Goal: Task Accomplishment & Management: Complete application form

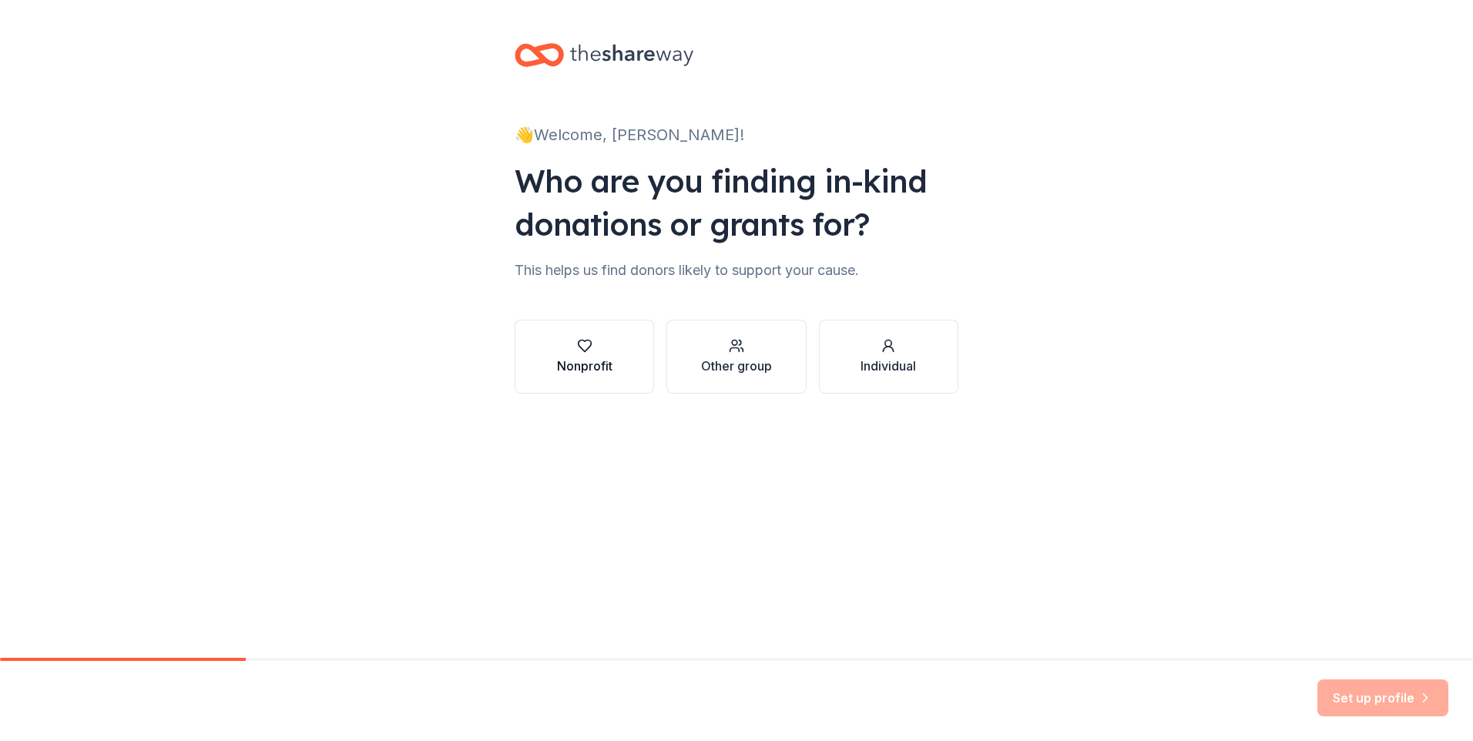
click at [583, 351] on icon "button" at bounding box center [584, 346] width 13 height 12
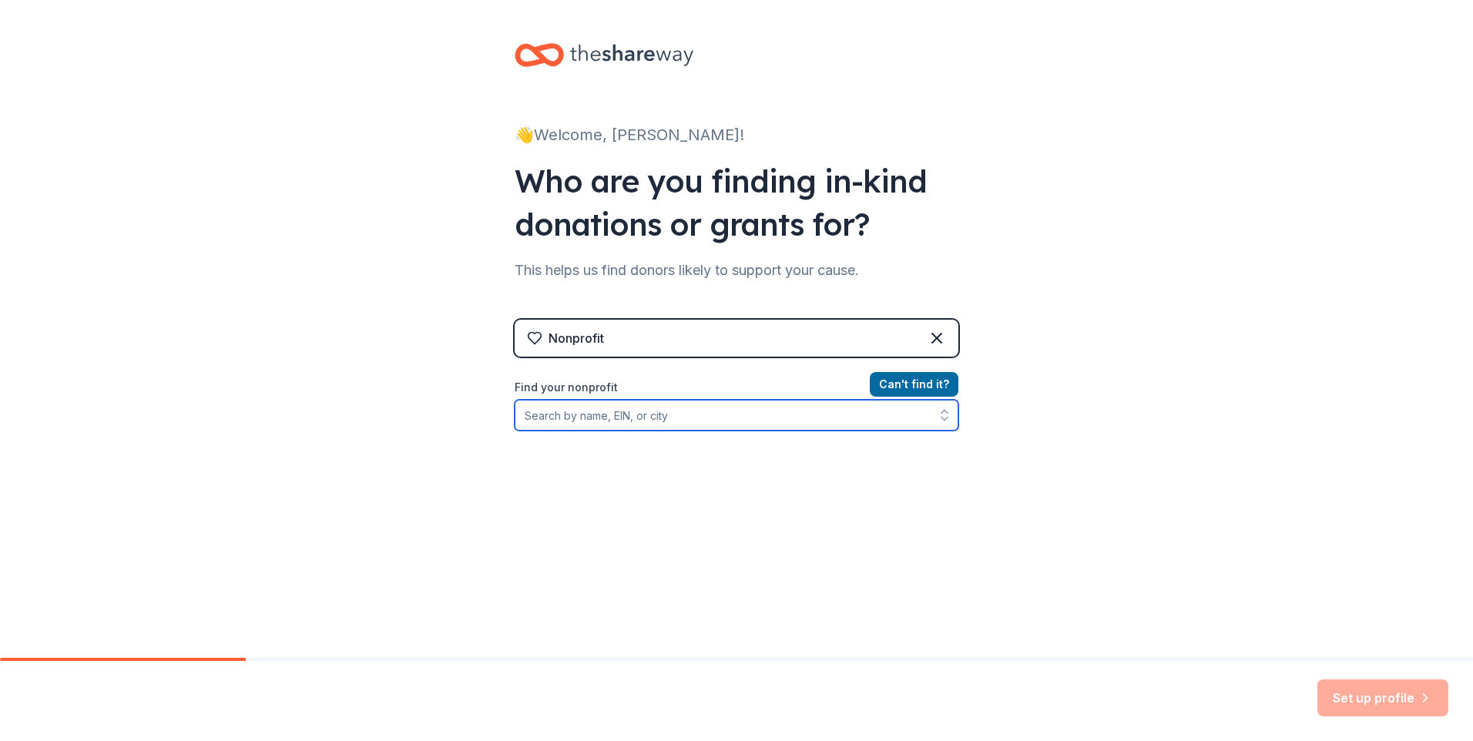
click at [732, 421] on input "Find your nonprofit" at bounding box center [737, 415] width 444 height 31
click at [935, 424] on button "button" at bounding box center [944, 415] width 28 height 31
click at [937, 424] on button "button" at bounding box center [944, 415] width 28 height 31
type input "Operation R.J.S."
click at [822, 422] on input "Operation R.J.S." at bounding box center [737, 415] width 444 height 31
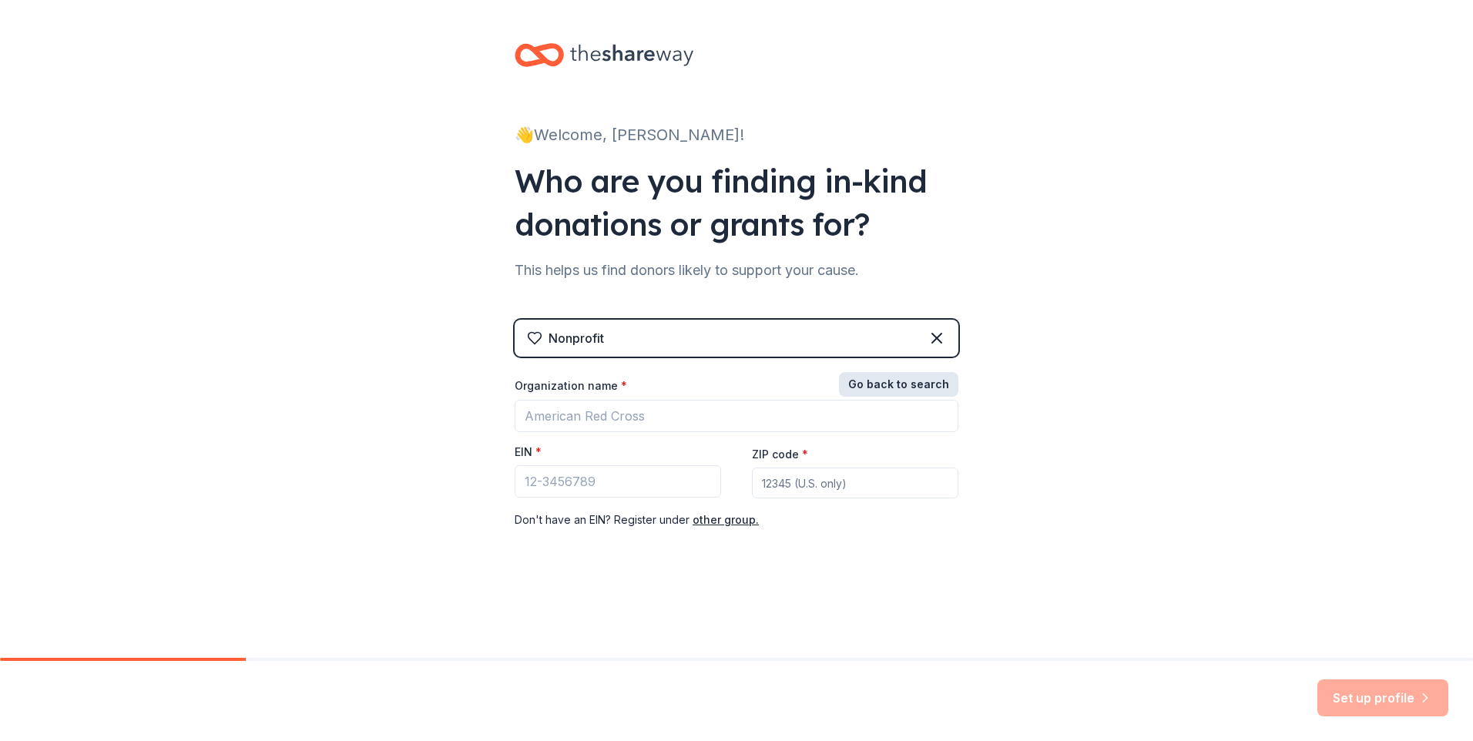
click at [890, 388] on button "Go back to search" at bounding box center [898, 384] width 119 height 25
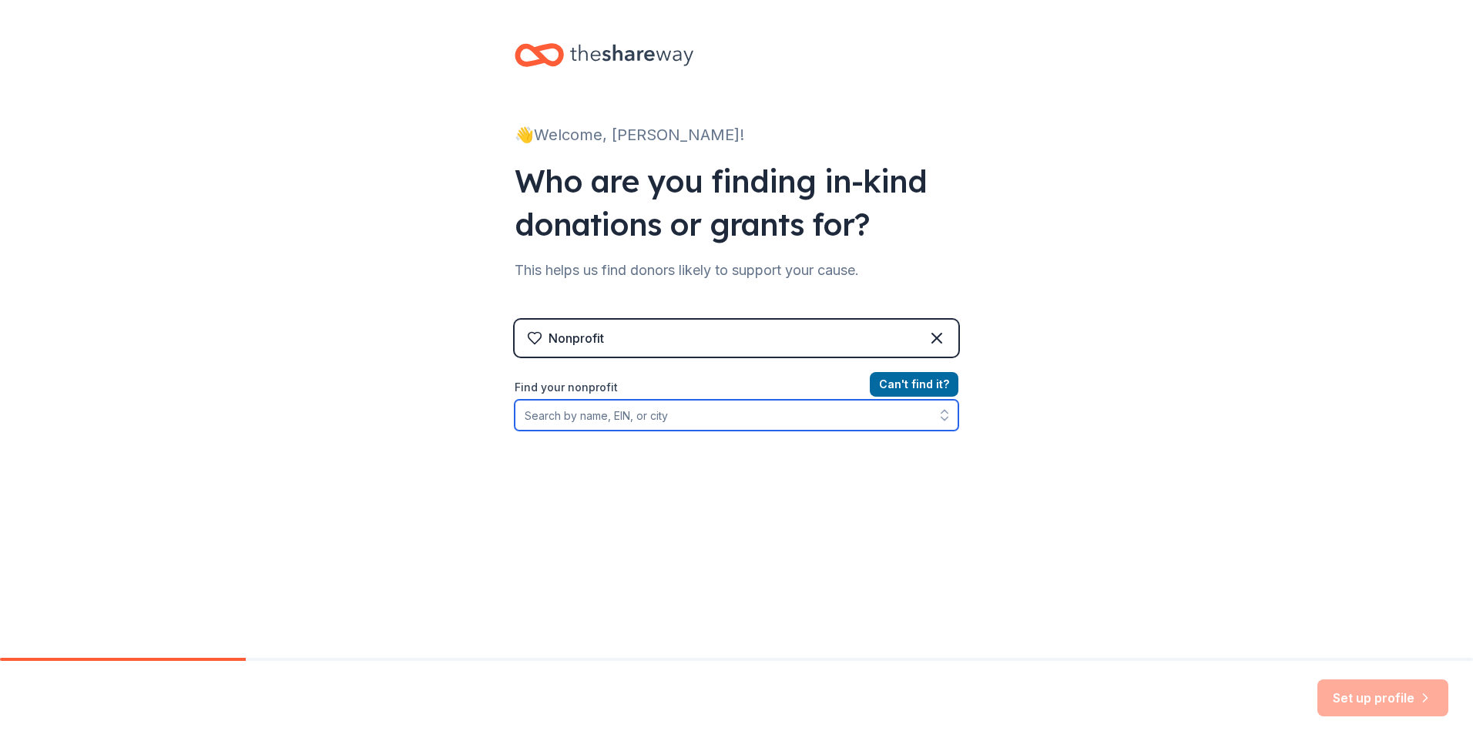
click at [629, 415] on input "Find your nonprofit" at bounding box center [737, 415] width 444 height 31
paste input "[US_EMPLOYER_IDENTIFICATION_NUMBER]"
type input "[US_EMPLOYER_IDENTIFICATION_NUMBER]"
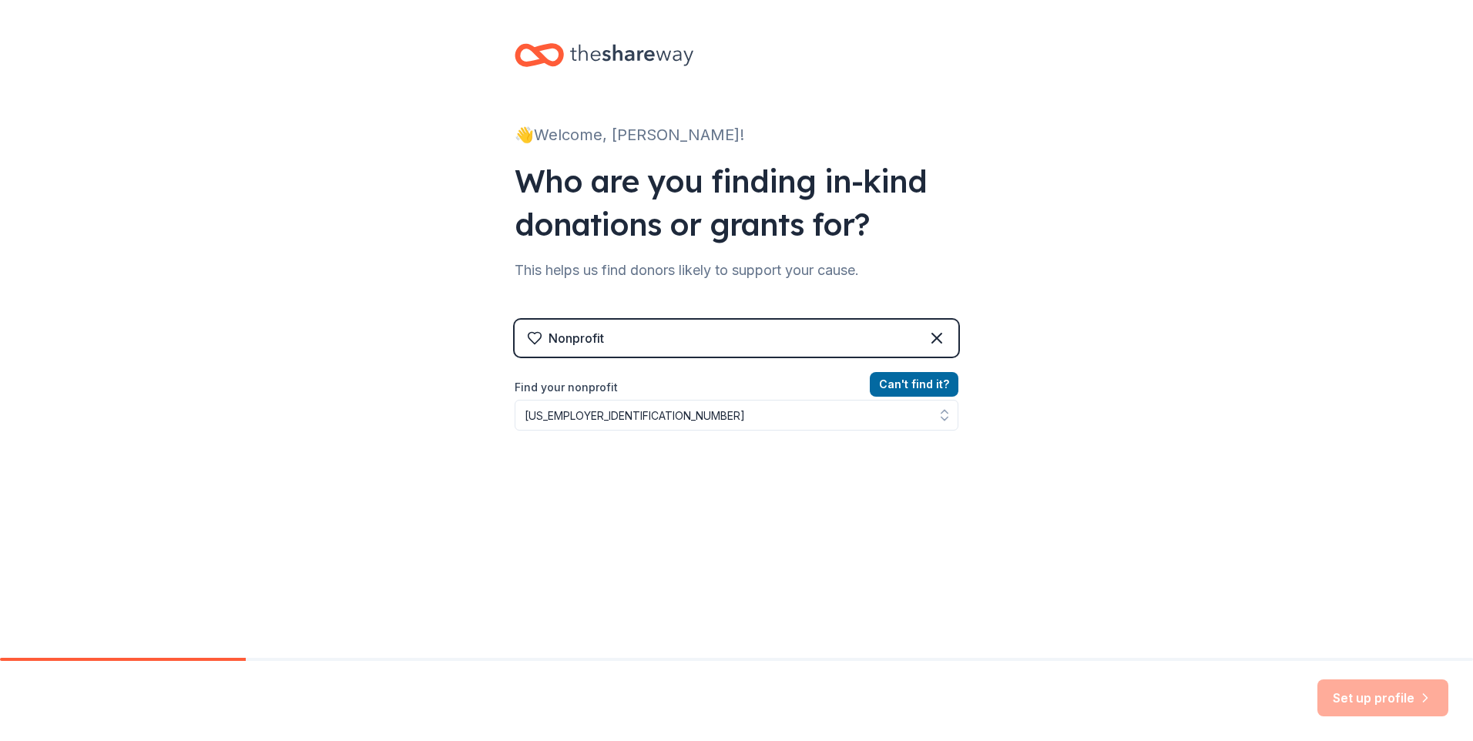
click at [953, 543] on div "👋 Welcome, [PERSON_NAME]! Who are you finding in-kind donations or grants for? …" at bounding box center [736, 329] width 493 height 659
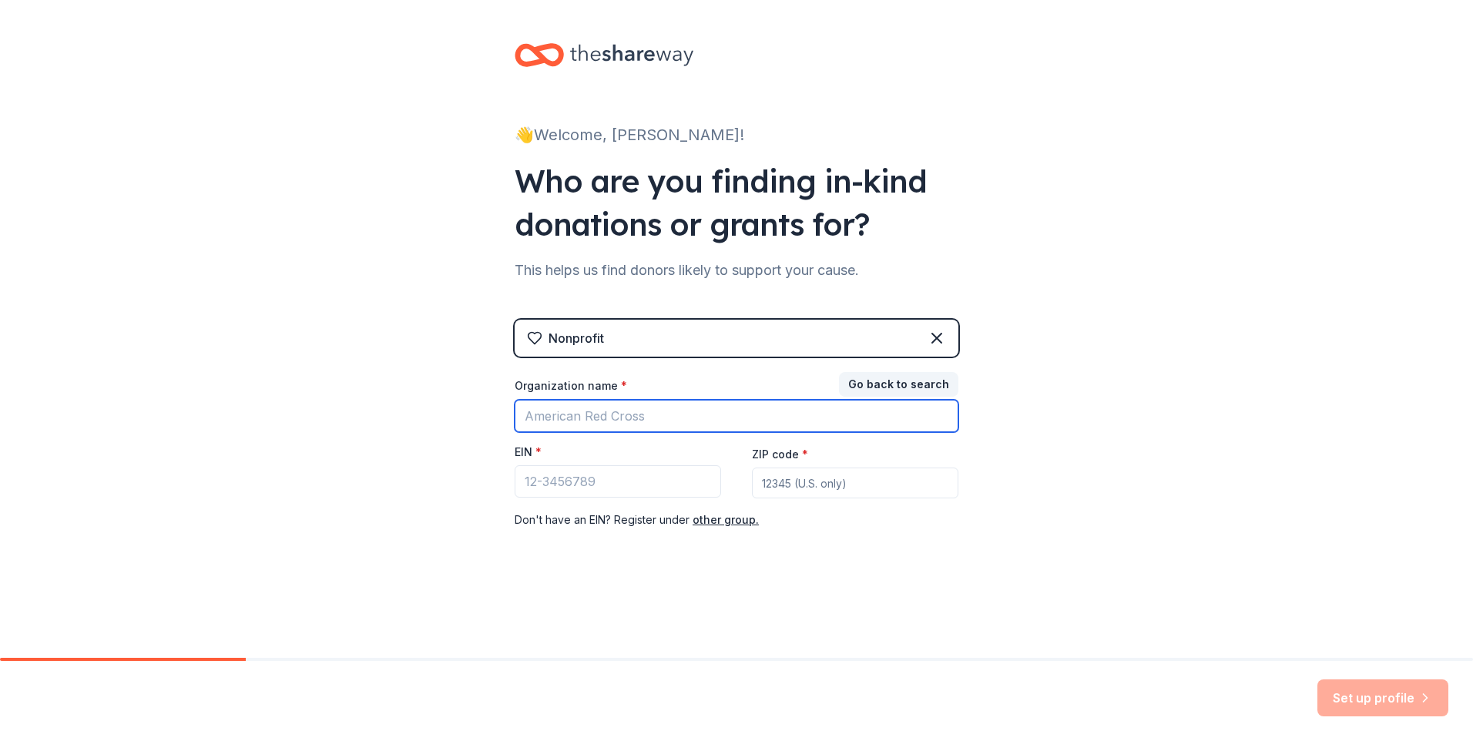
click at [668, 406] on input "Organization name *" at bounding box center [737, 416] width 444 height 32
type input "Operation RJS"
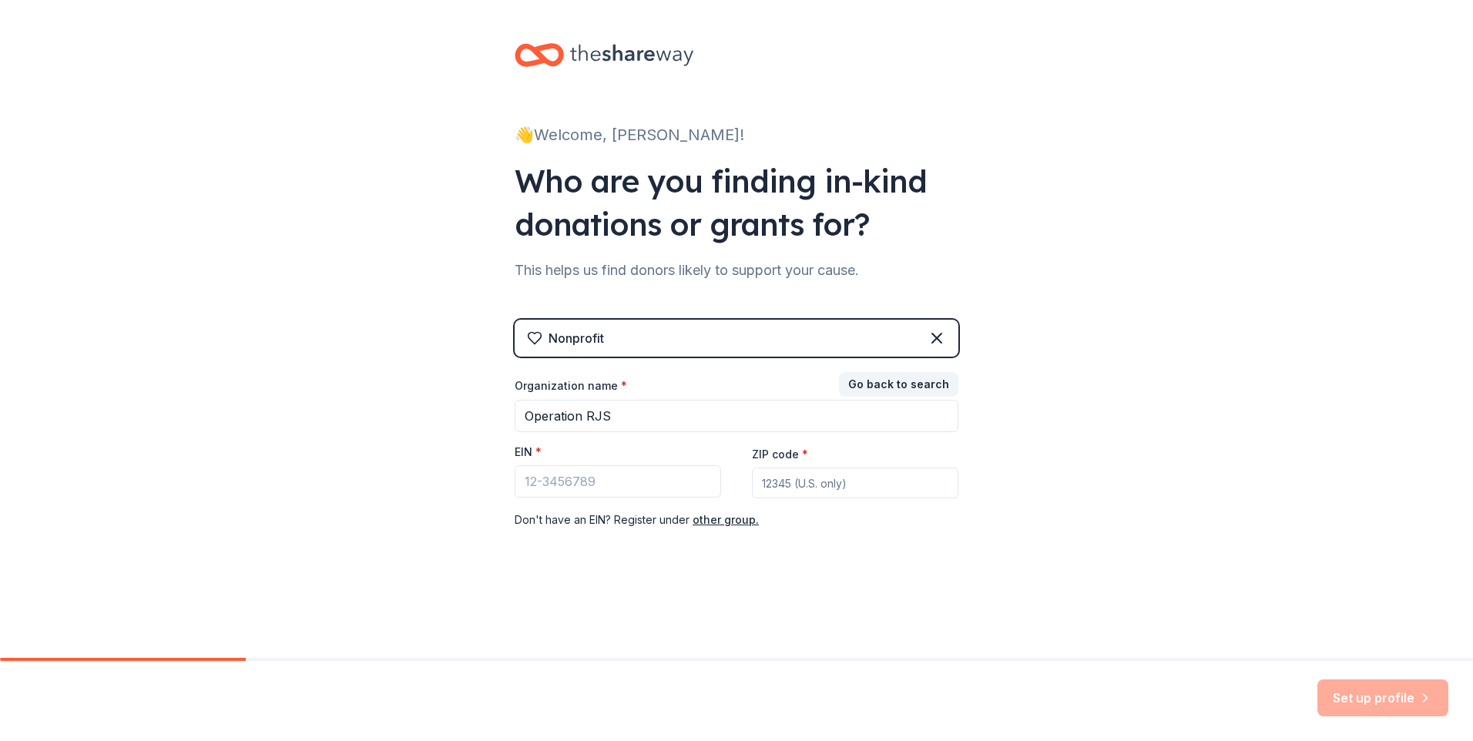
click at [1093, 555] on div "👋 Welcome, [PERSON_NAME]! Who are you finding in-kind donations or grants for? …" at bounding box center [736, 317] width 1473 height 634
click at [921, 480] on input "ZIP code *" at bounding box center [855, 483] width 206 height 31
type input "77381"
click at [1135, 508] on div "👋 Welcome, [PERSON_NAME]! Who are you finding in-kind donations or grants for? …" at bounding box center [736, 317] width 1473 height 634
click at [1010, 578] on div "👋 Welcome, [PERSON_NAME]! Who are you finding in-kind donations or grants for? …" at bounding box center [736, 317] width 1473 height 634
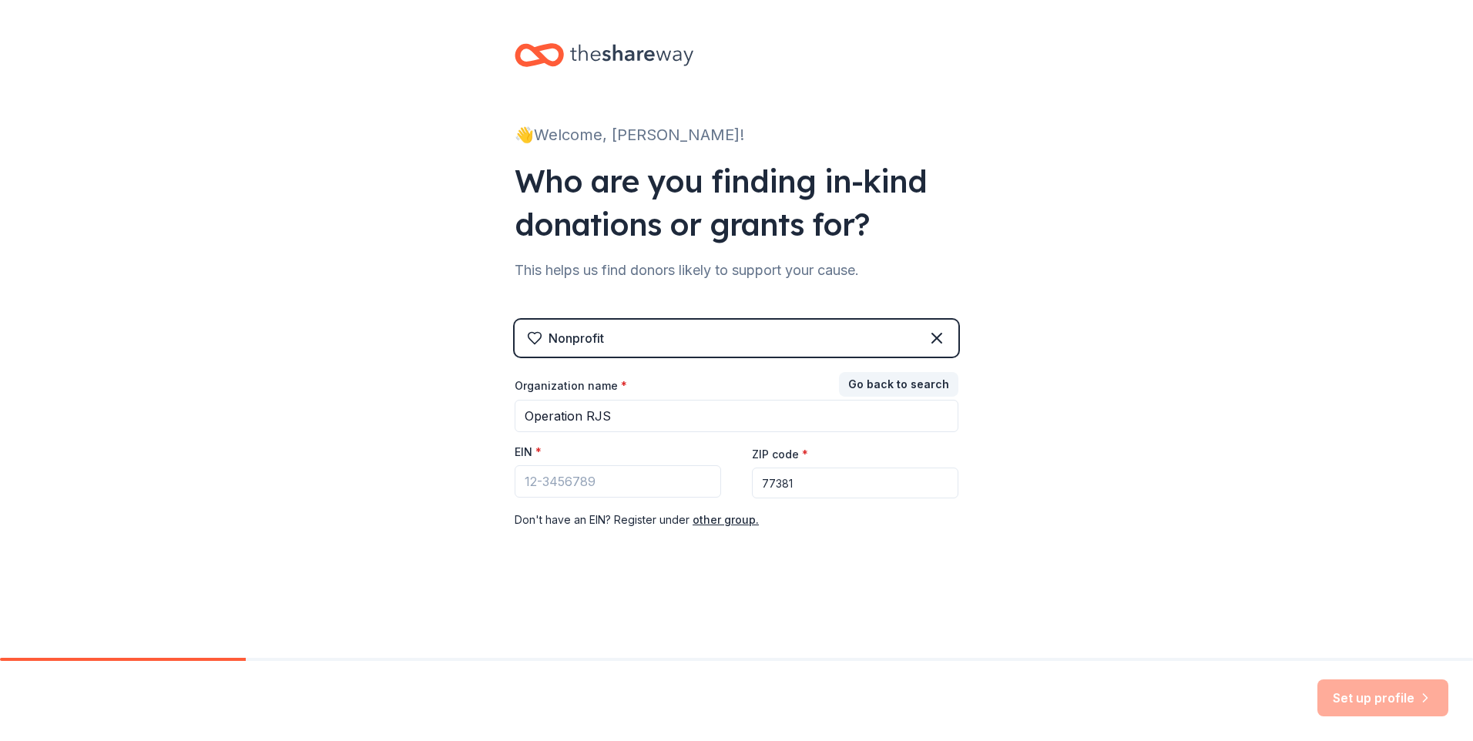
click at [904, 564] on div "👋 Welcome, [PERSON_NAME]! Who are you finding in-kind donations or grants for? …" at bounding box center [736, 317] width 493 height 634
click at [937, 394] on button "Go back to search" at bounding box center [898, 384] width 119 height 25
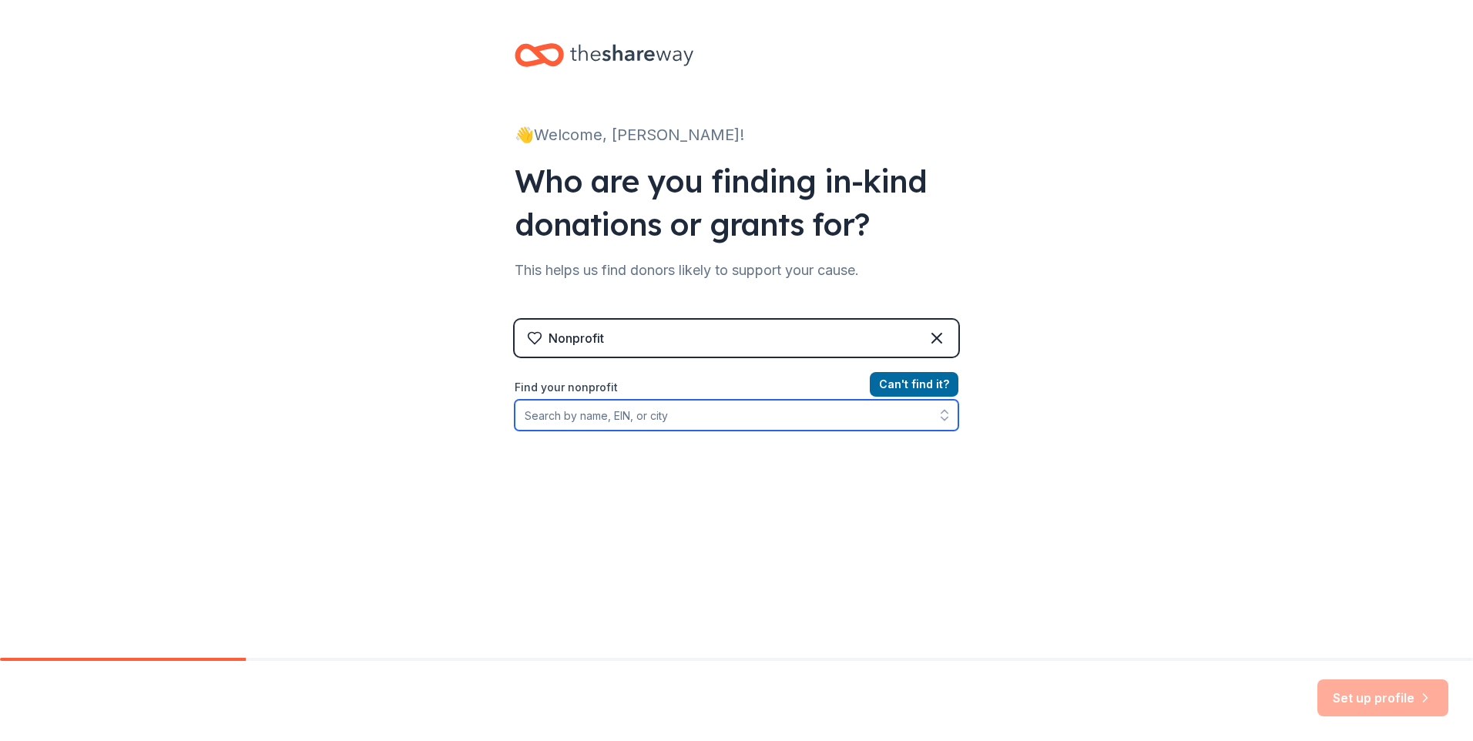
click at [709, 414] on input "Find your nonprofit" at bounding box center [737, 415] width 444 height 31
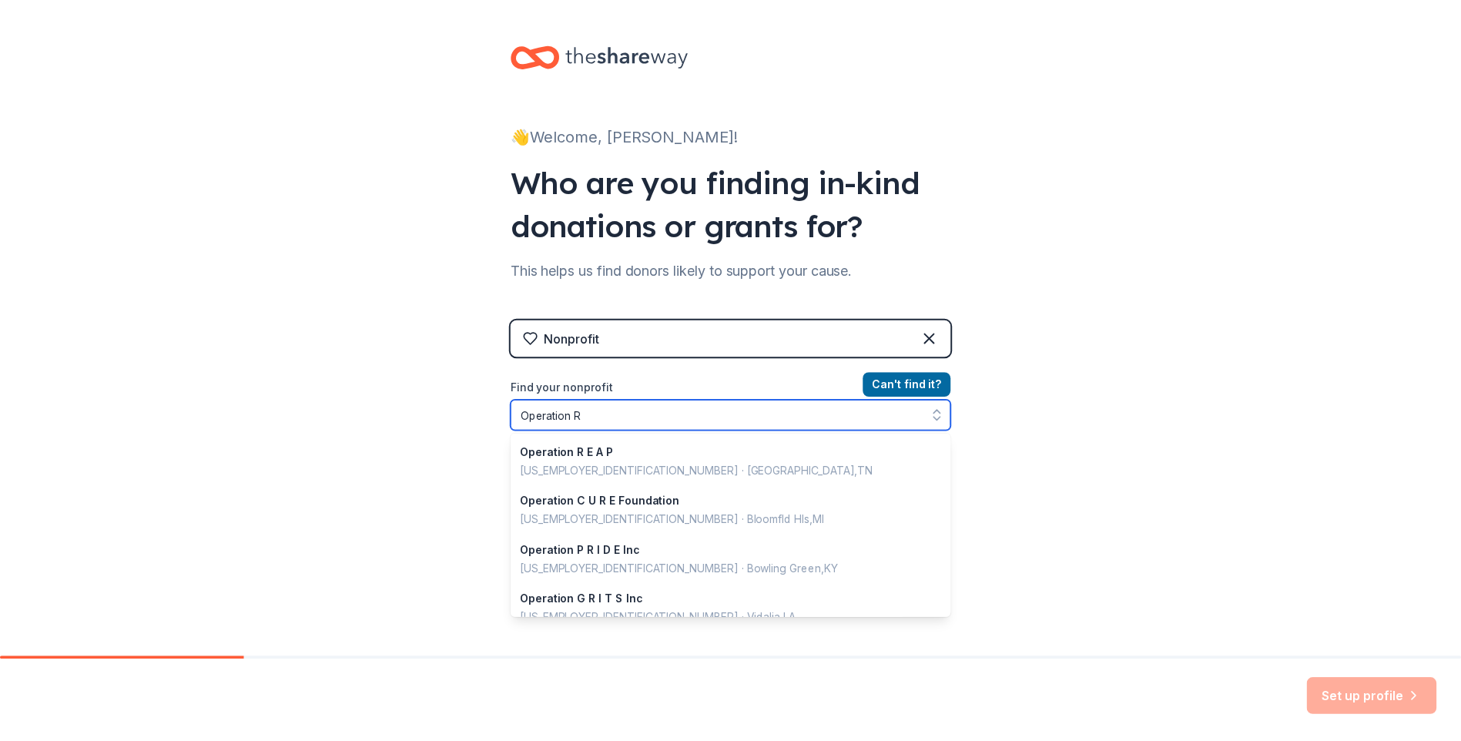
scroll to position [595, 0]
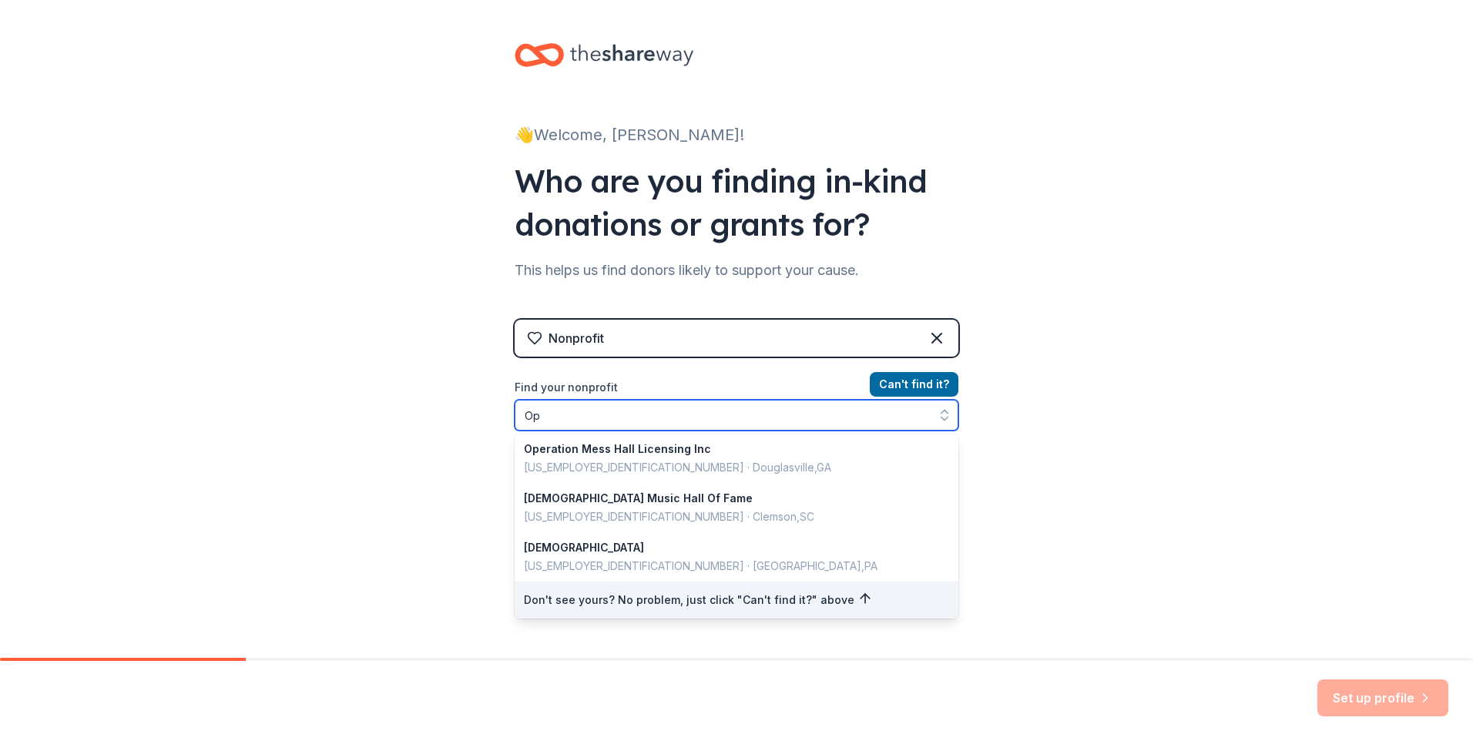
type input "O"
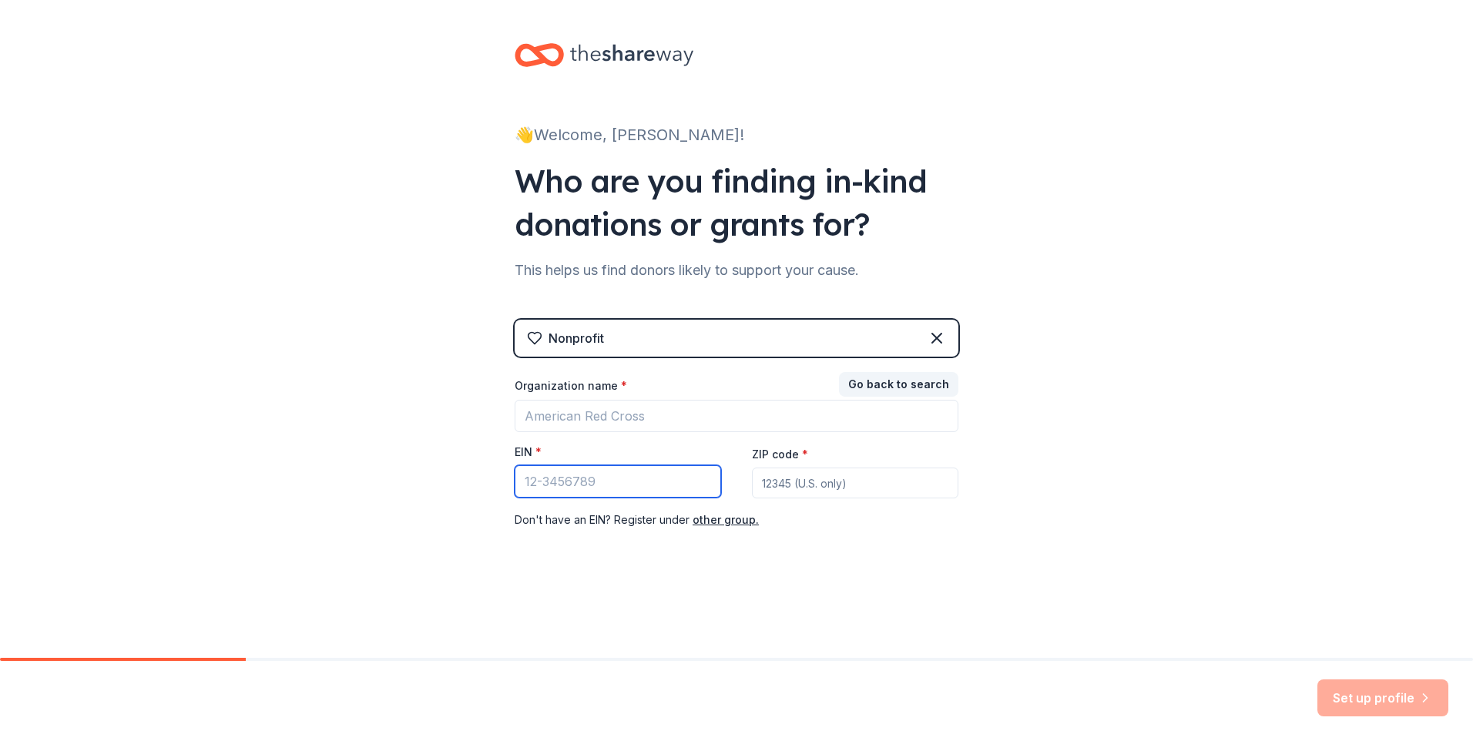
click at [642, 481] on input "EIN *" at bounding box center [618, 481] width 206 height 32
type input "[US_EMPLOYER_IDENTIFICATION_NUMBER]"
click at [787, 500] on div "Organization name * EIN * [US_EMPLOYER_IDENTIFICATION_NUMBER] ZIP code * Don ' …" at bounding box center [737, 453] width 444 height 151
click at [794, 493] on input "ZIP code *" at bounding box center [855, 483] width 206 height 31
type input "77381"
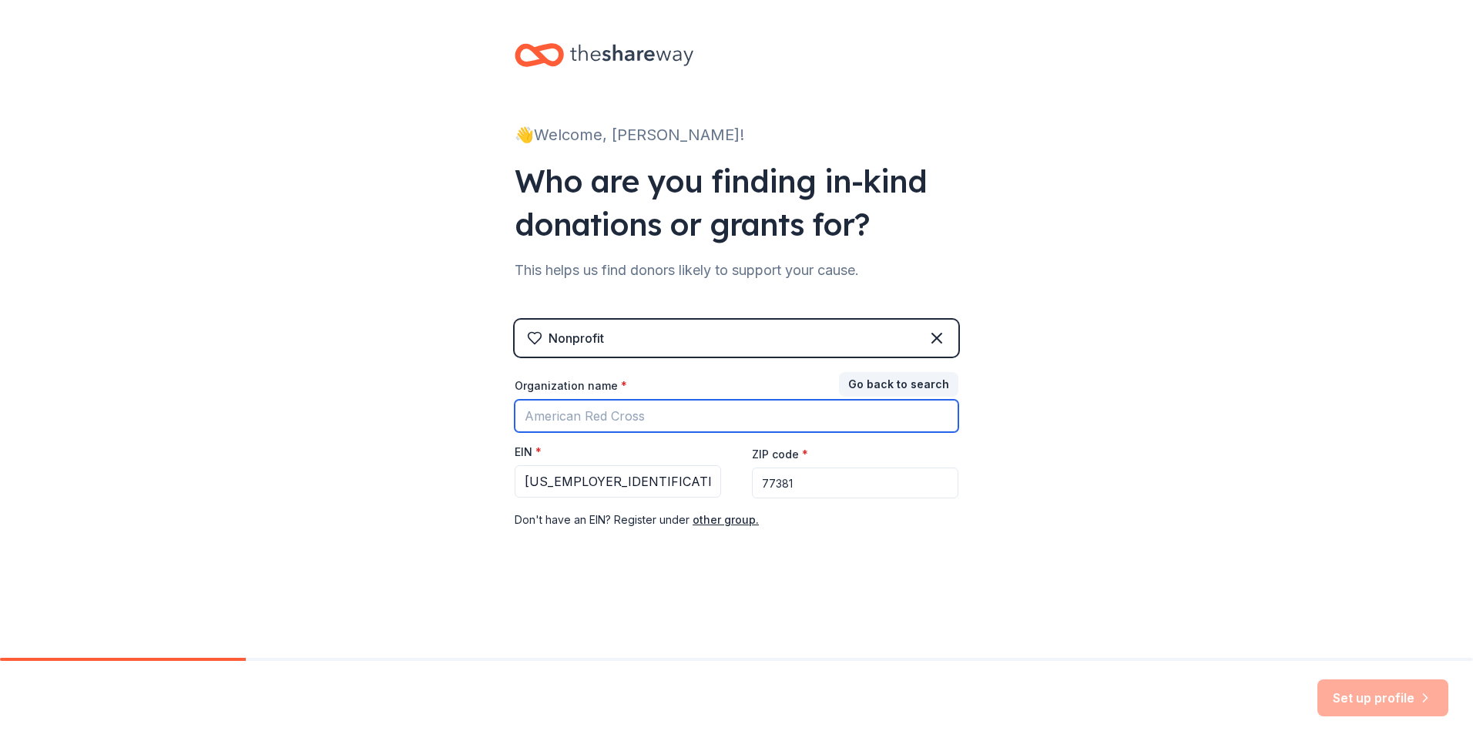
type input "Operation RJS"
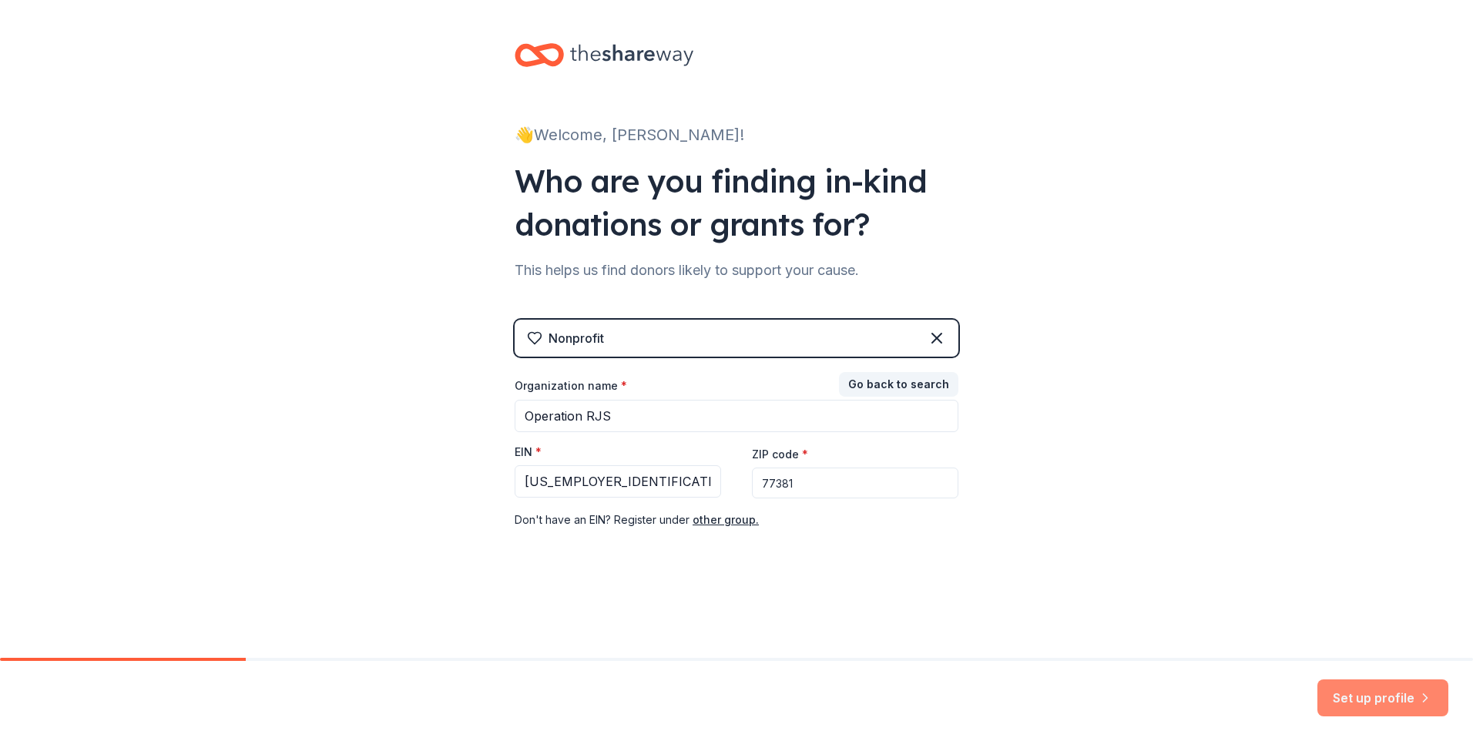
click at [1334, 696] on button "Set up profile" at bounding box center [1382, 697] width 131 height 37
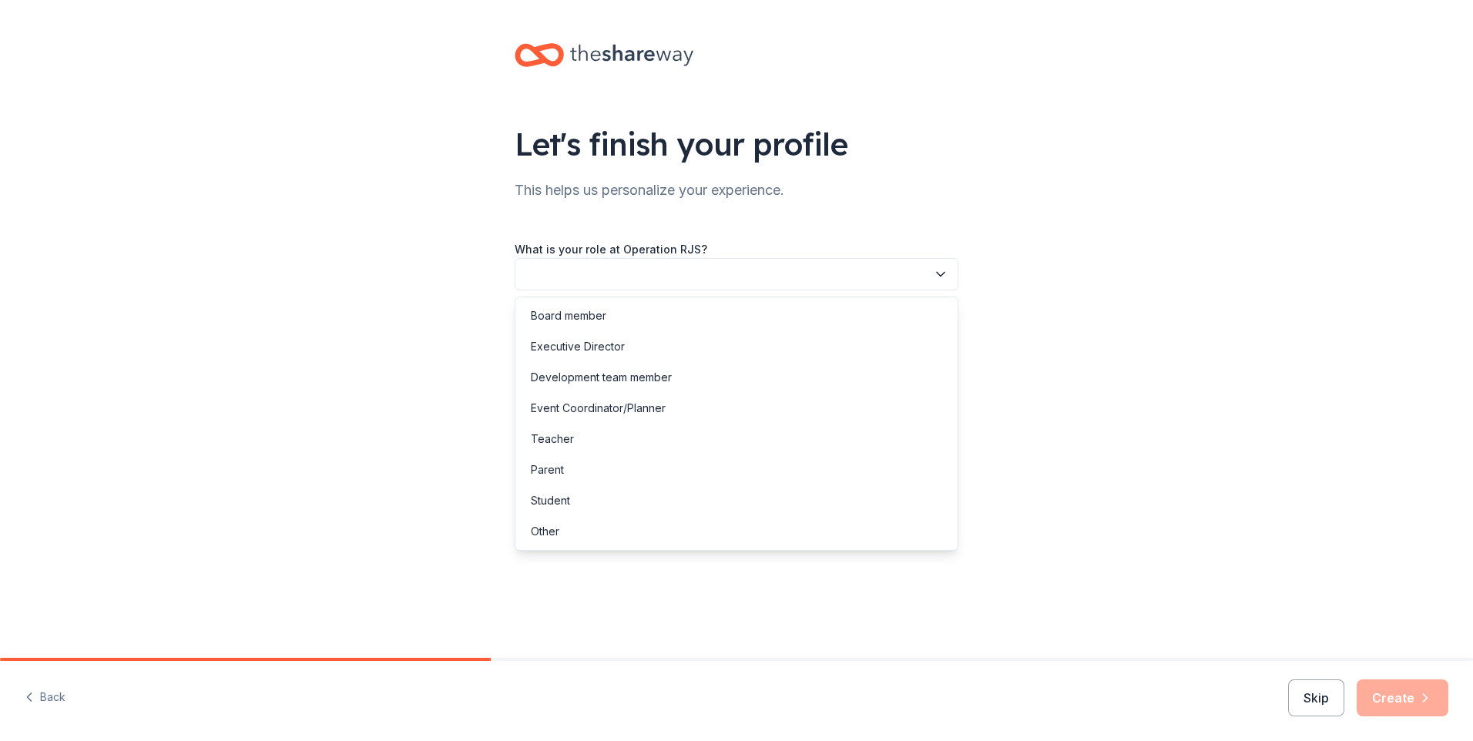
click at [761, 268] on button "button" at bounding box center [737, 274] width 444 height 32
click at [604, 350] on div "Executive Director" at bounding box center [578, 346] width 94 height 18
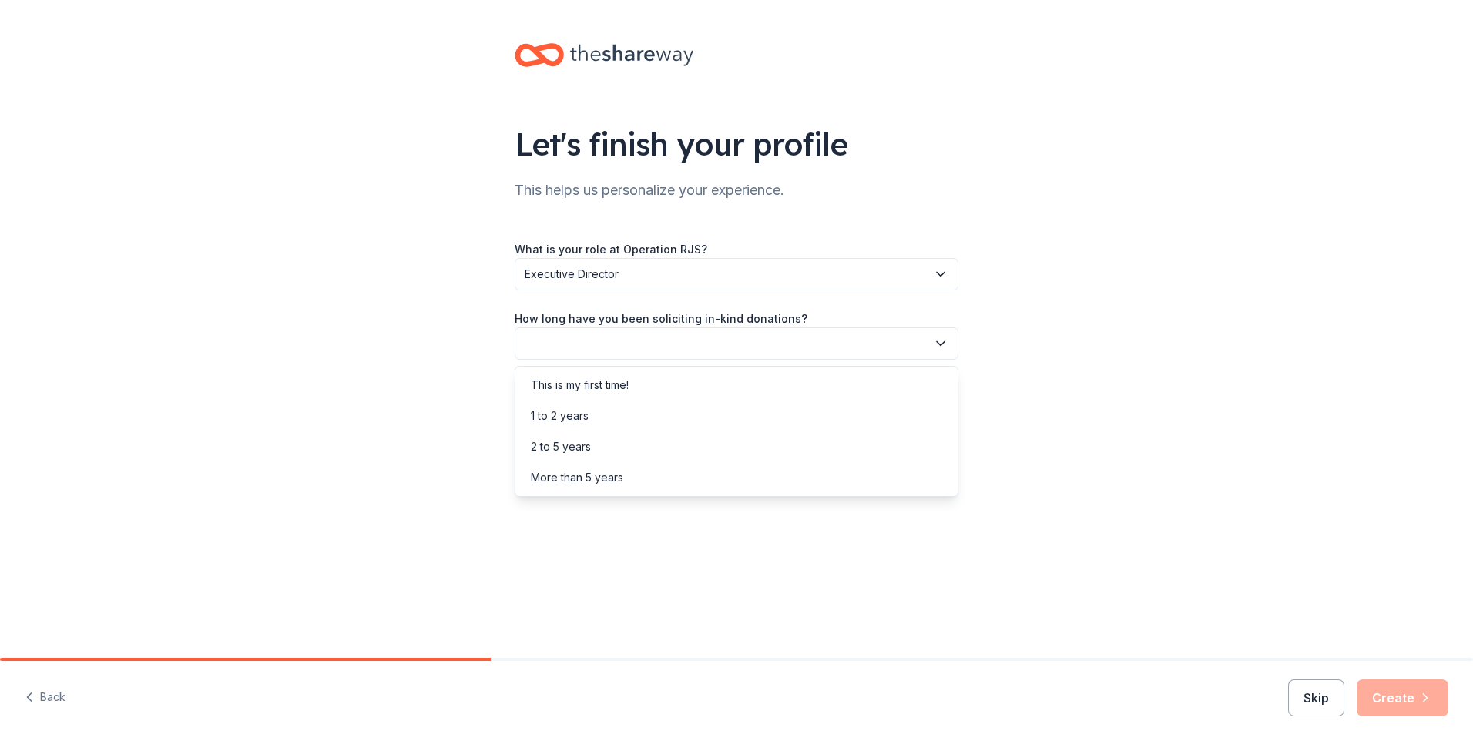
click at [612, 342] on button "button" at bounding box center [737, 343] width 444 height 32
click at [612, 387] on div "This is my first time!" at bounding box center [580, 385] width 98 height 18
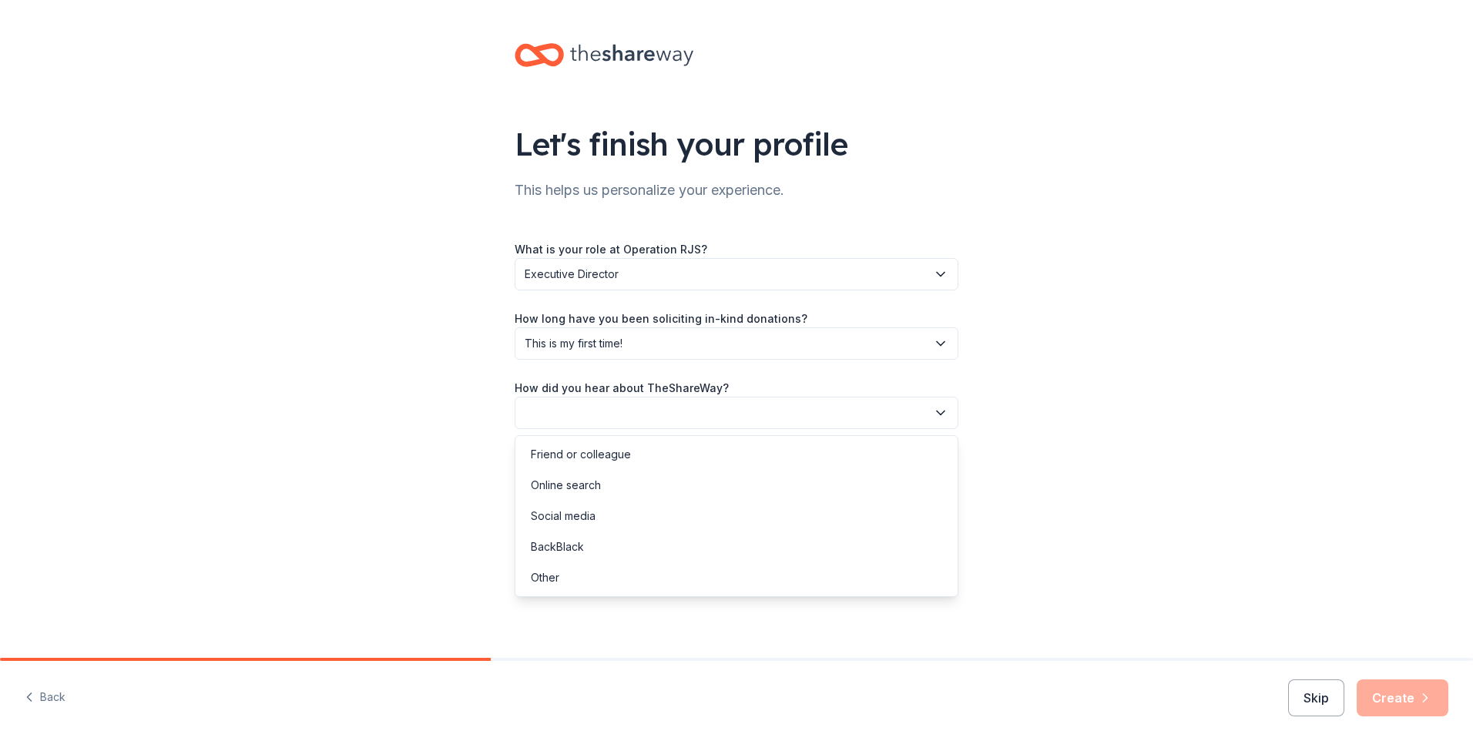
click at [625, 414] on button "button" at bounding box center [737, 413] width 444 height 32
click at [631, 458] on div "Friend or colleague" at bounding box center [736, 454] width 436 height 31
click at [1127, 511] on div "Let's finish your profile This helps us personalize your experience. What is yo…" at bounding box center [736, 329] width 1473 height 658
click at [1395, 699] on button "Create" at bounding box center [1402, 697] width 92 height 37
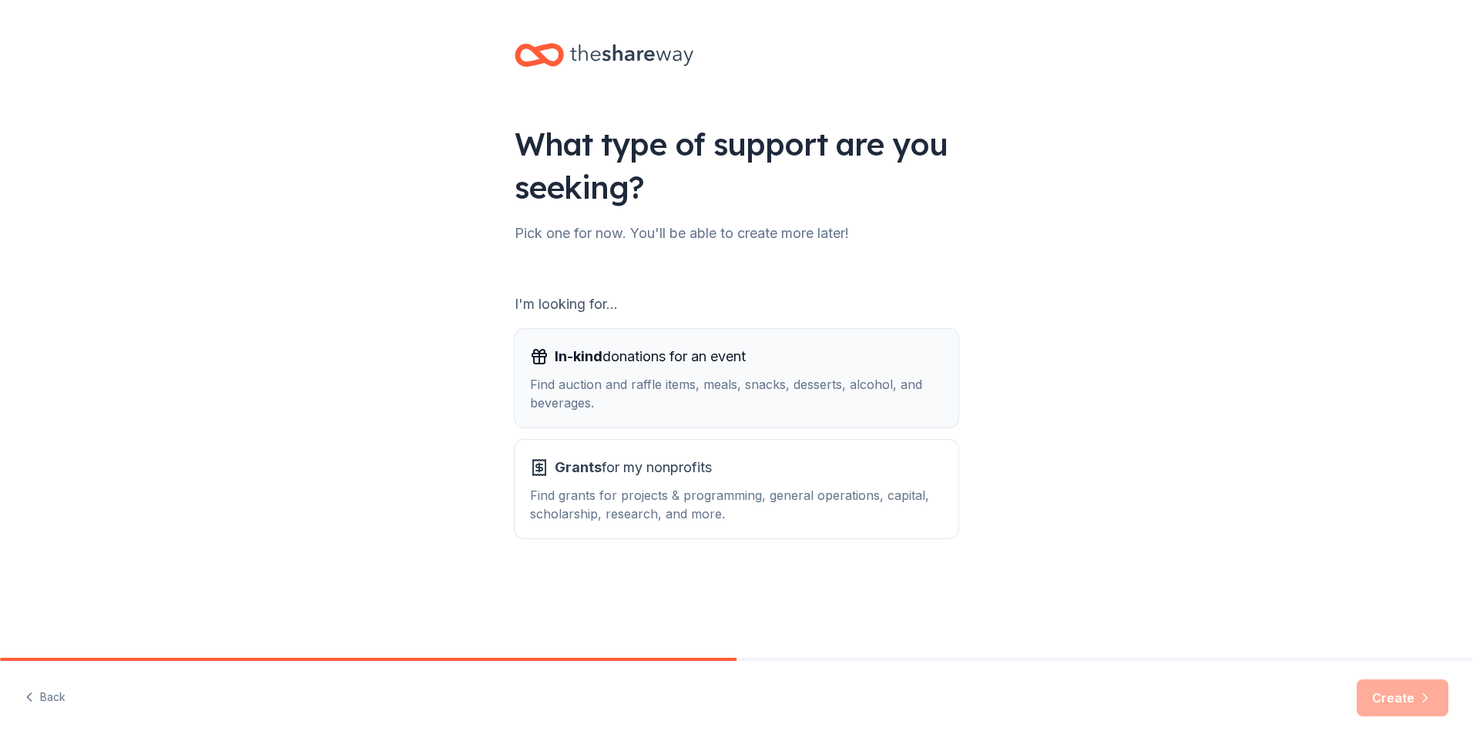
click at [893, 412] on button "In-kind donations for an event Find auction and raffle items, meals, snacks, de…" at bounding box center [737, 378] width 444 height 99
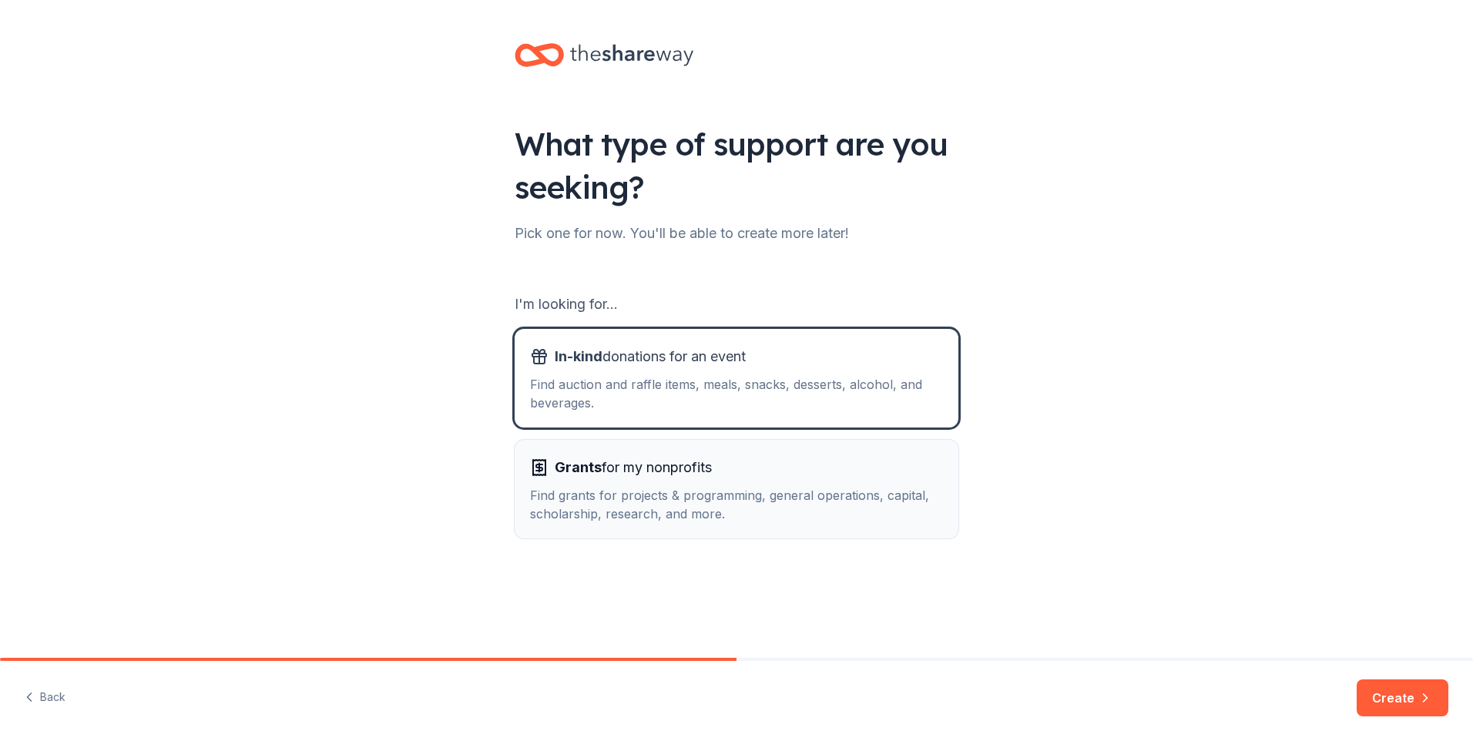
click at [880, 484] on div "Grants for my nonprofits Find grants for projects & programming, general operat…" at bounding box center [736, 489] width 413 height 68
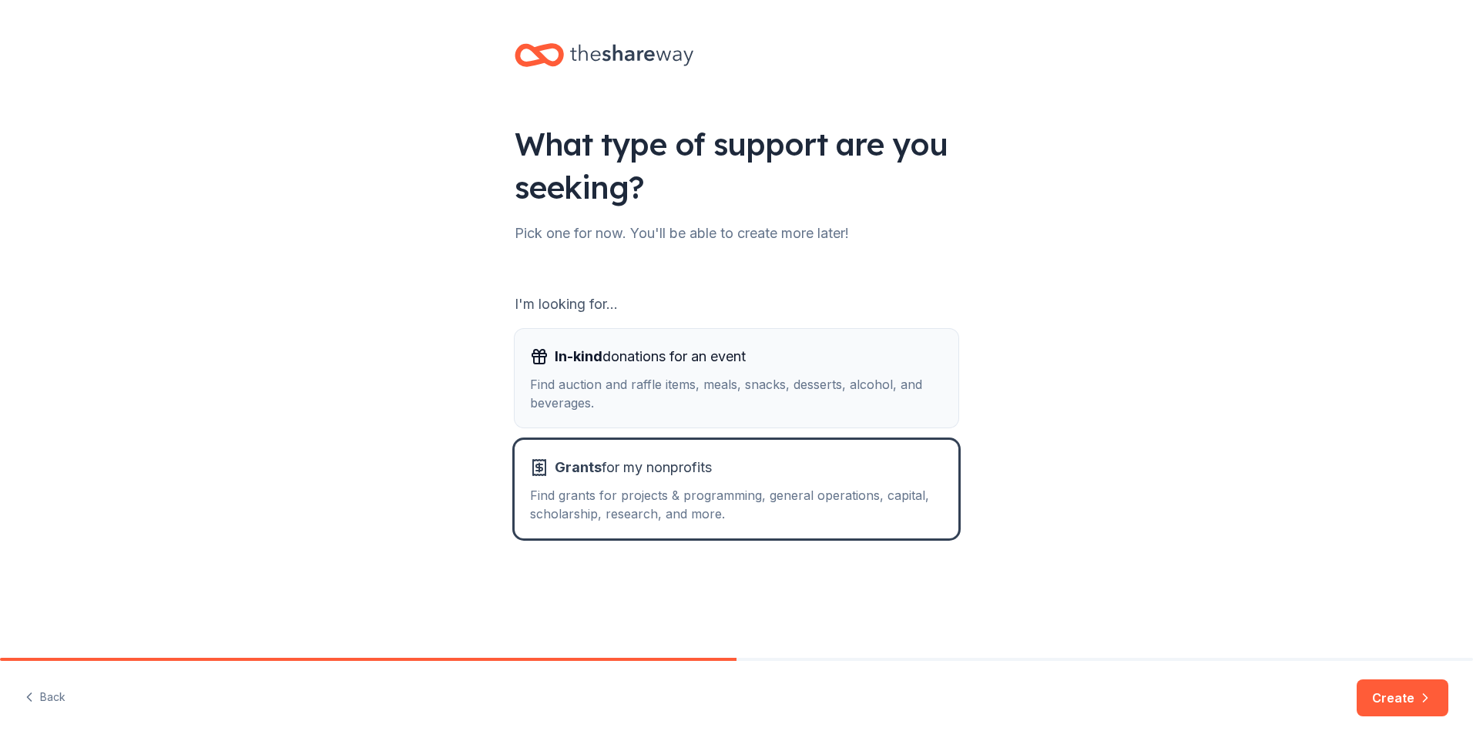
click at [753, 417] on button "In-kind donations for an event Find auction and raffle items, meals, snacks, de…" at bounding box center [737, 378] width 444 height 99
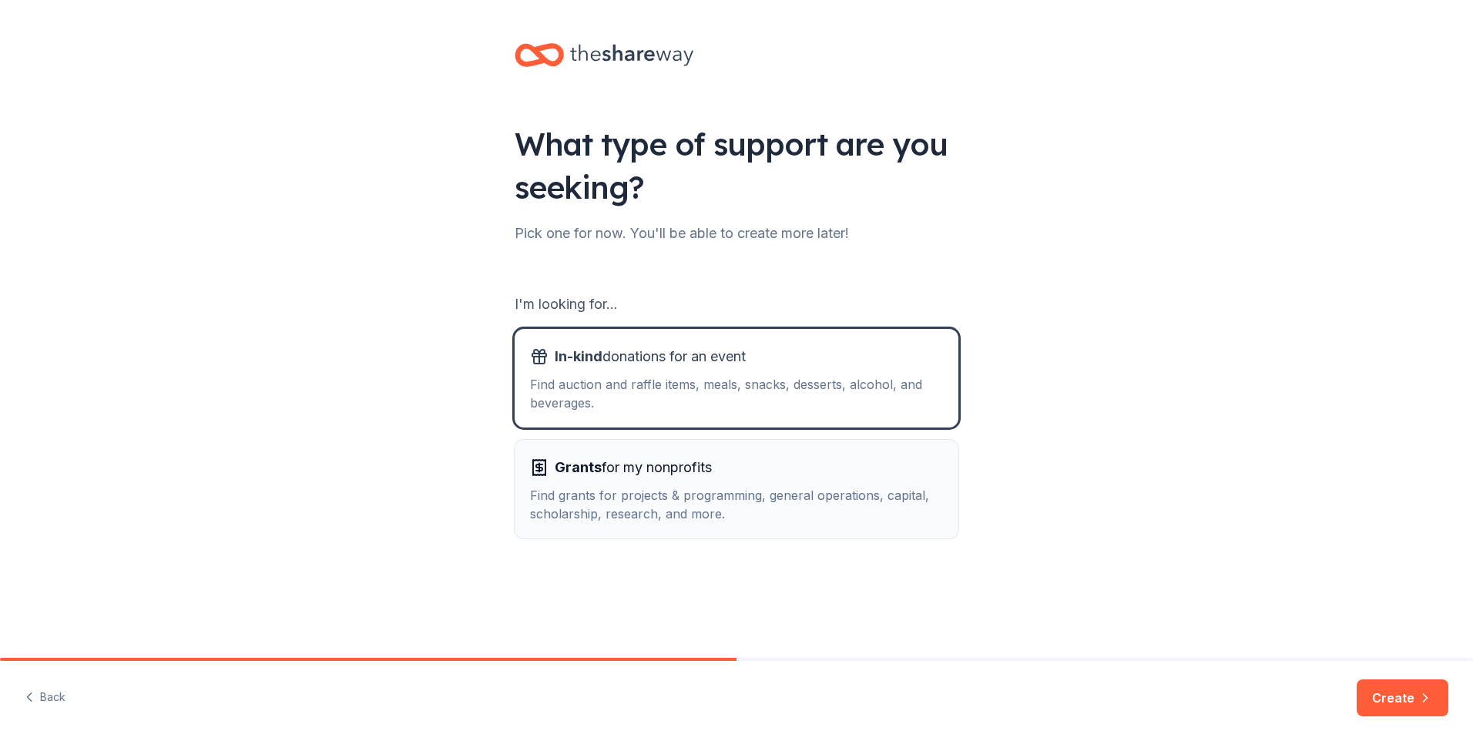
click at [821, 475] on div "Grants for my nonprofits" at bounding box center [736, 467] width 413 height 25
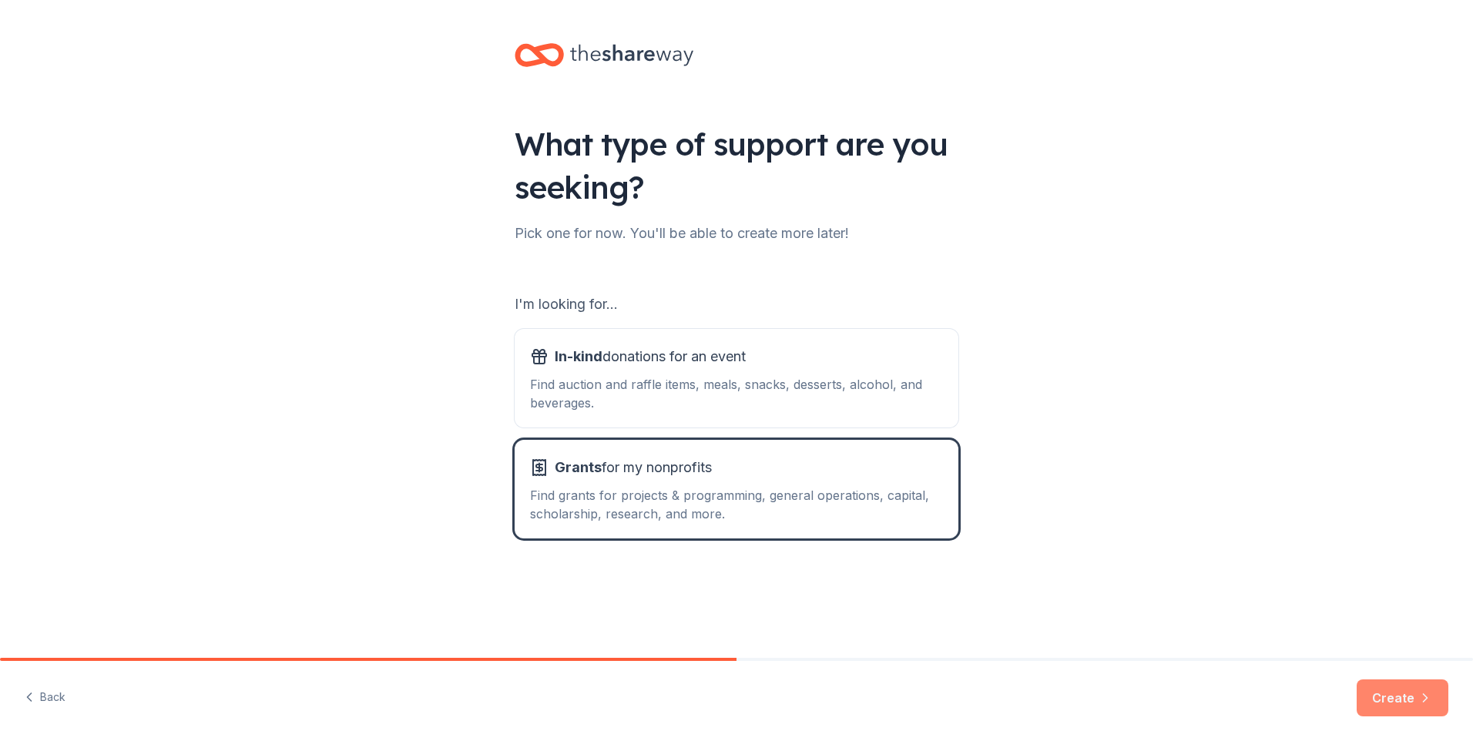
click at [1420, 700] on icon "button" at bounding box center [1424, 697] width 15 height 15
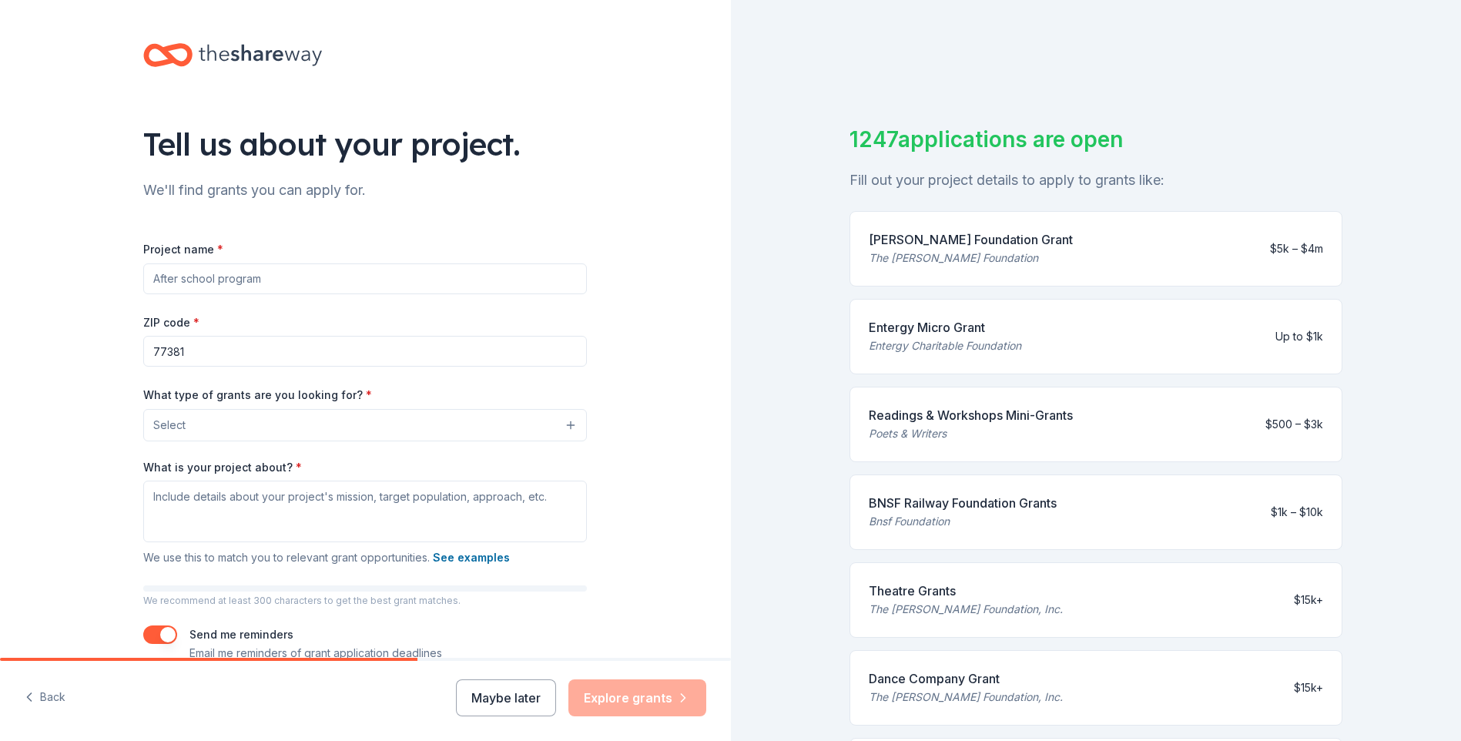
click at [311, 270] on input "Project name *" at bounding box center [365, 278] width 444 height 31
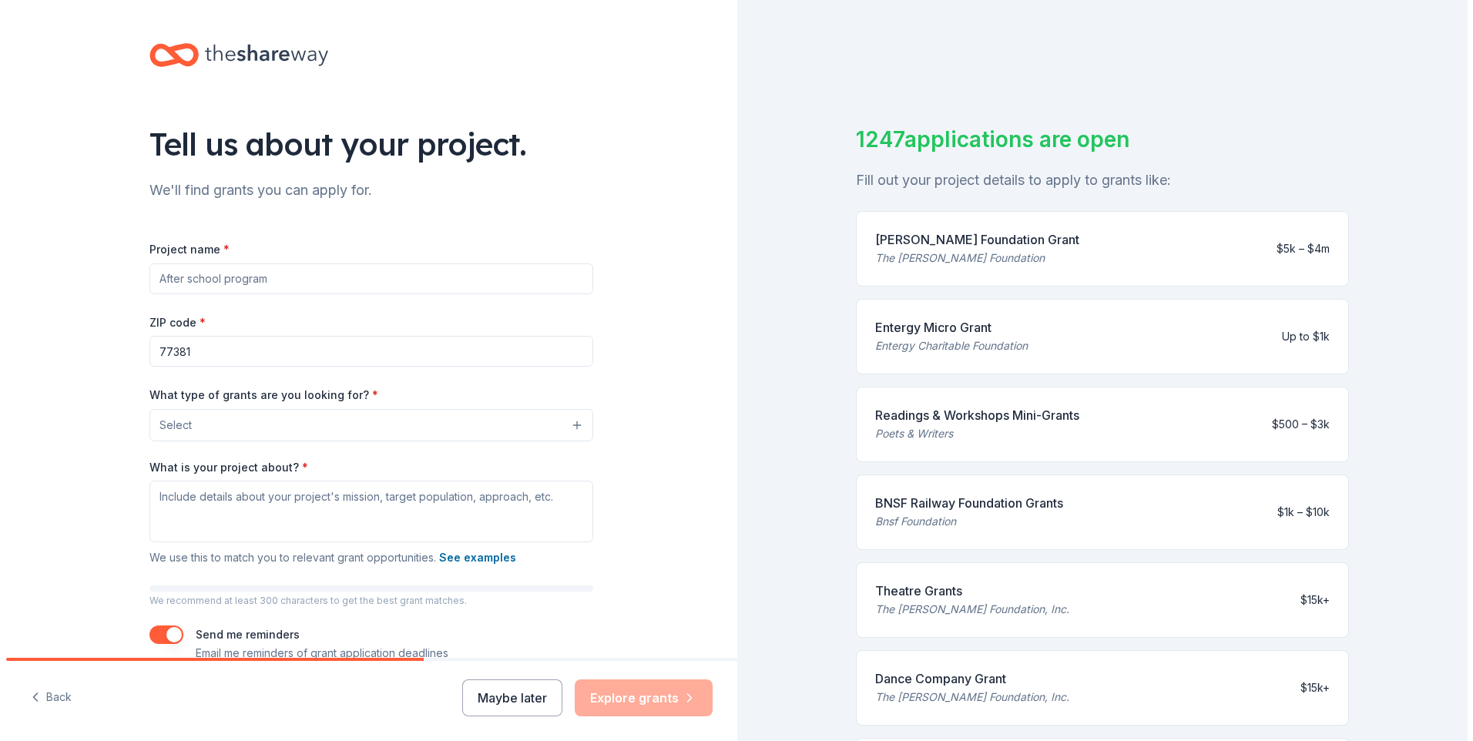
scroll to position [77, 0]
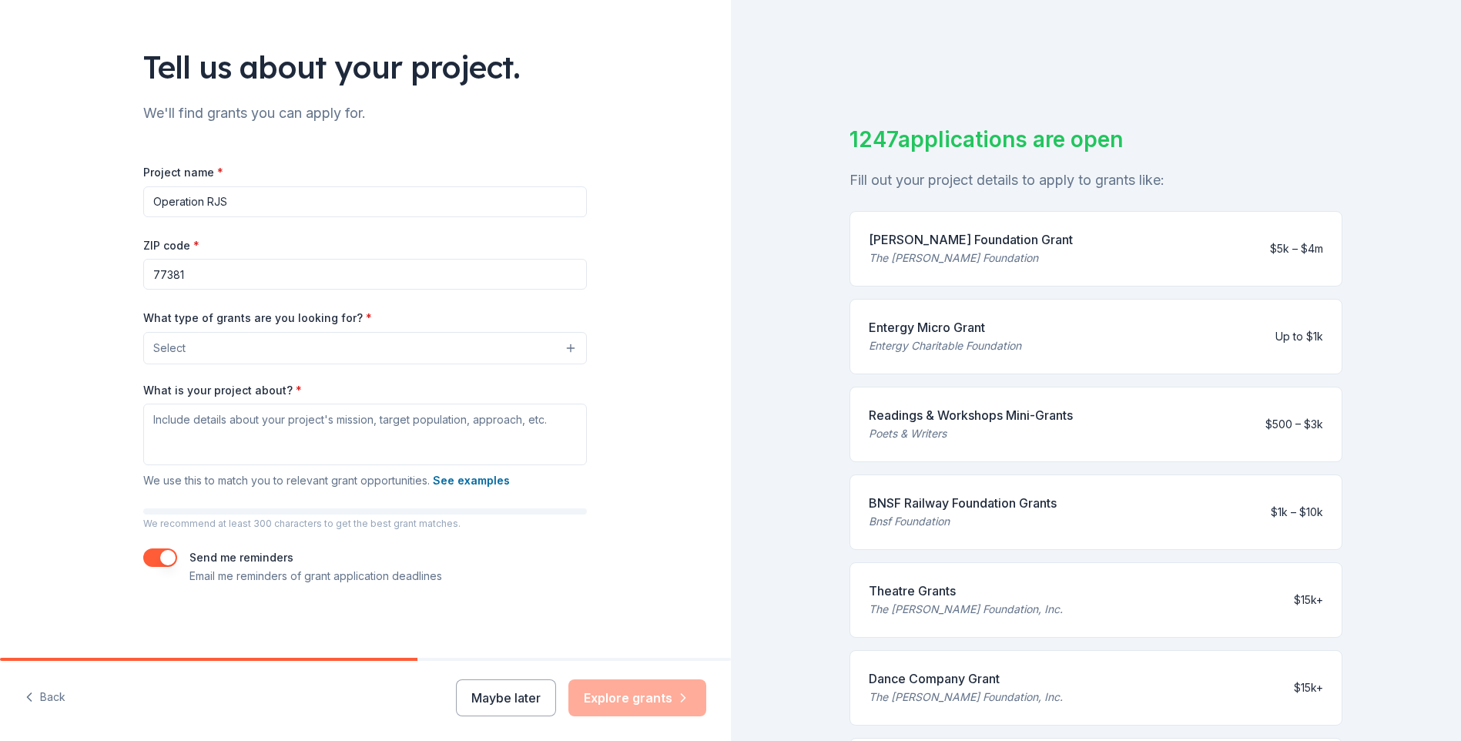
type input "Operation RJS"
click at [298, 347] on button "Select" at bounding box center [365, 348] width 444 height 32
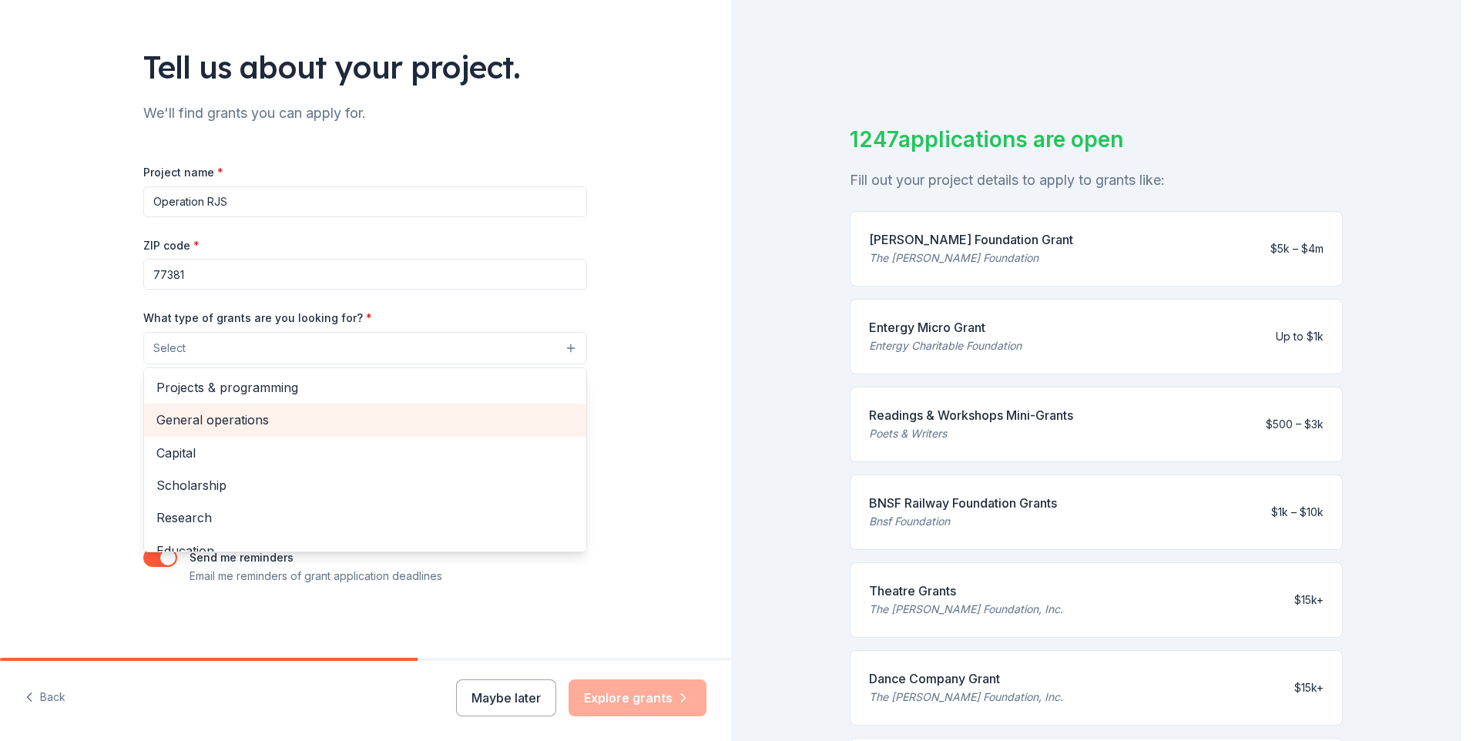
click at [203, 421] on span "General operations" at bounding box center [364, 420] width 417 height 20
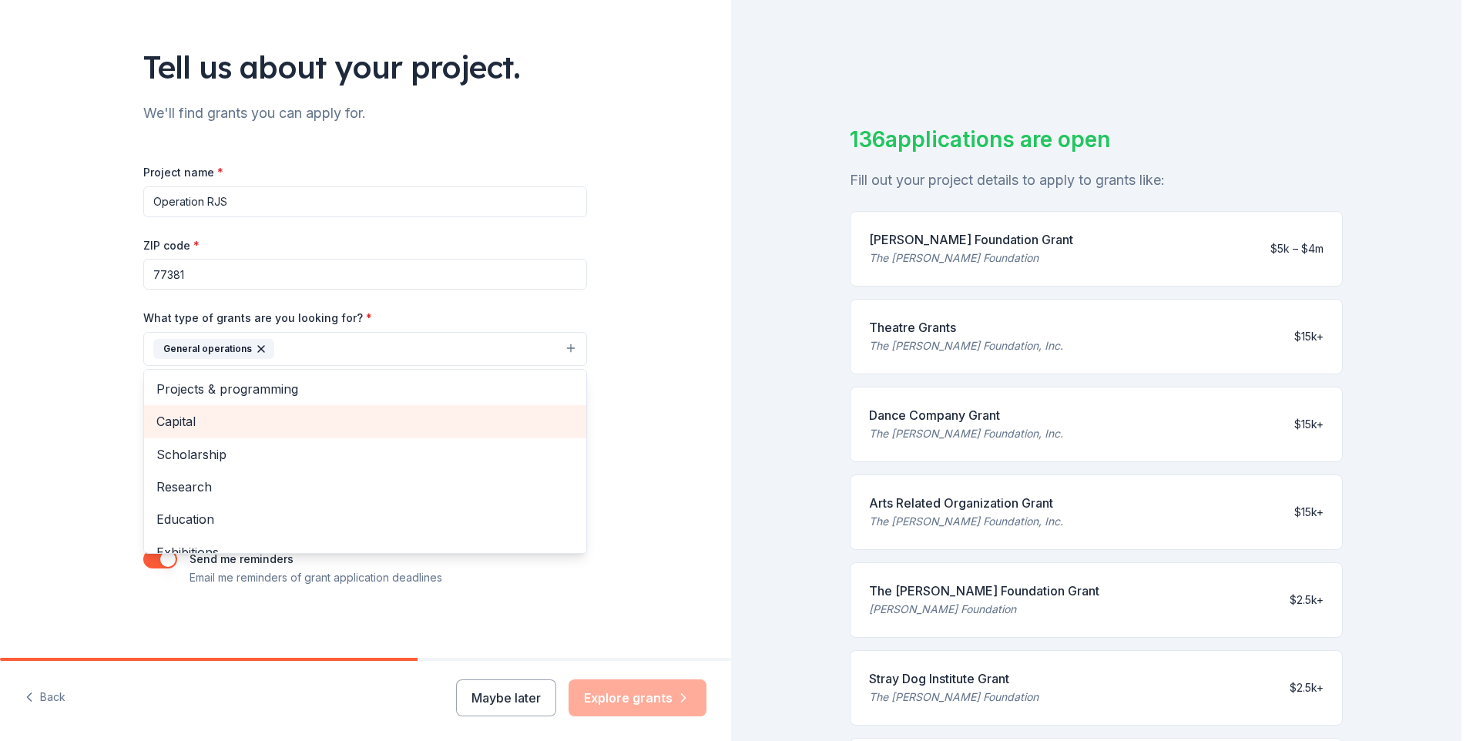
click at [204, 417] on span "Capital" at bounding box center [364, 421] width 417 height 20
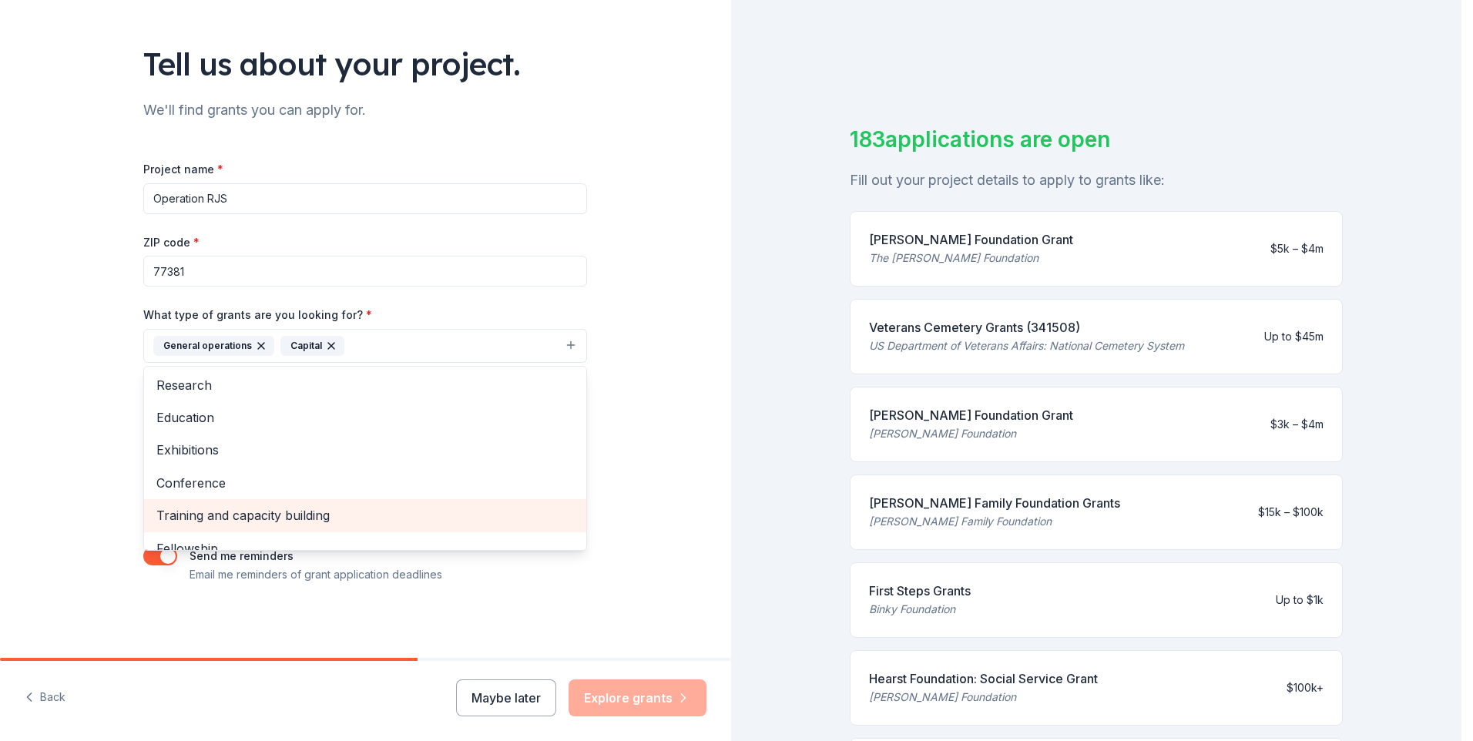
scroll to position [39, 0]
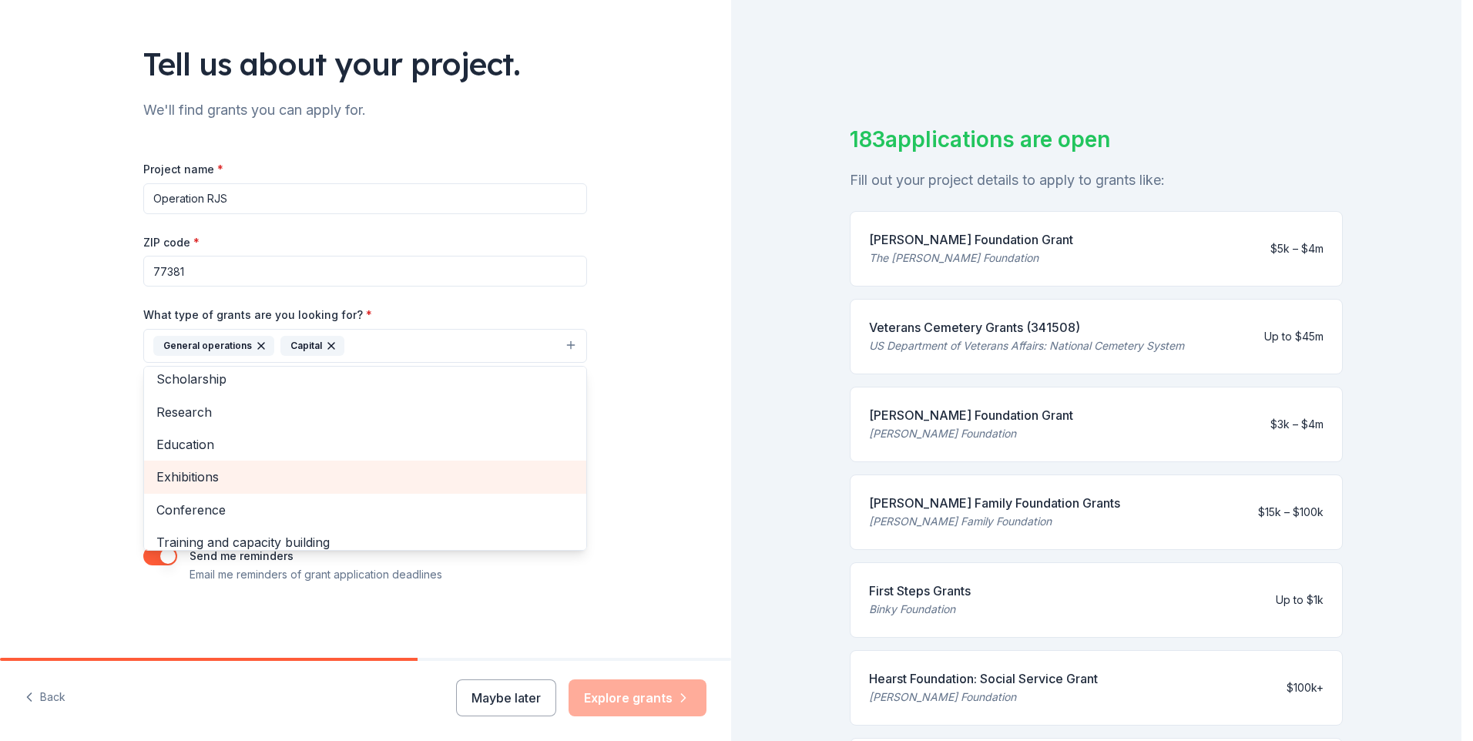
click at [234, 484] on span "Exhibitions" at bounding box center [364, 477] width 417 height 20
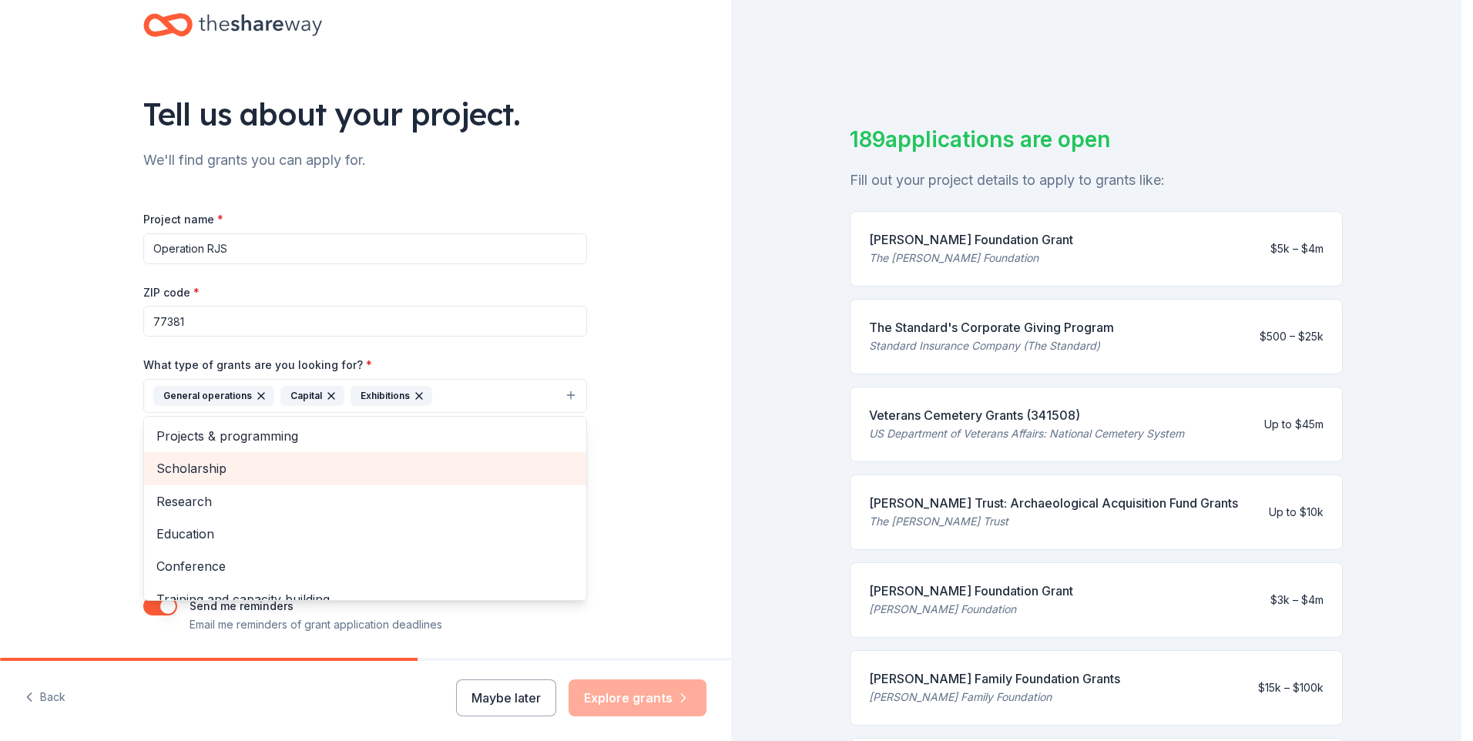
scroll to position [3, 0]
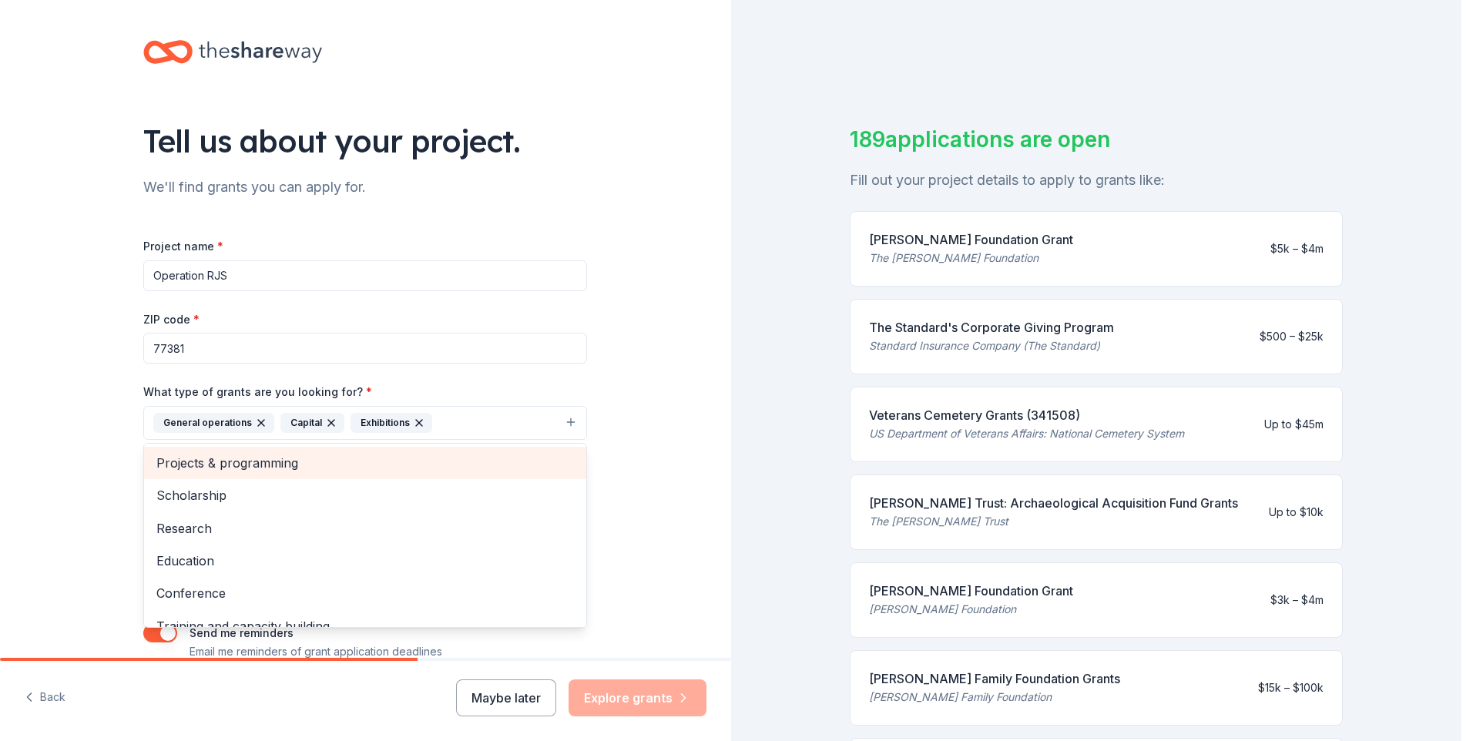
click at [296, 464] on span "Projects & programming" at bounding box center [364, 463] width 417 height 20
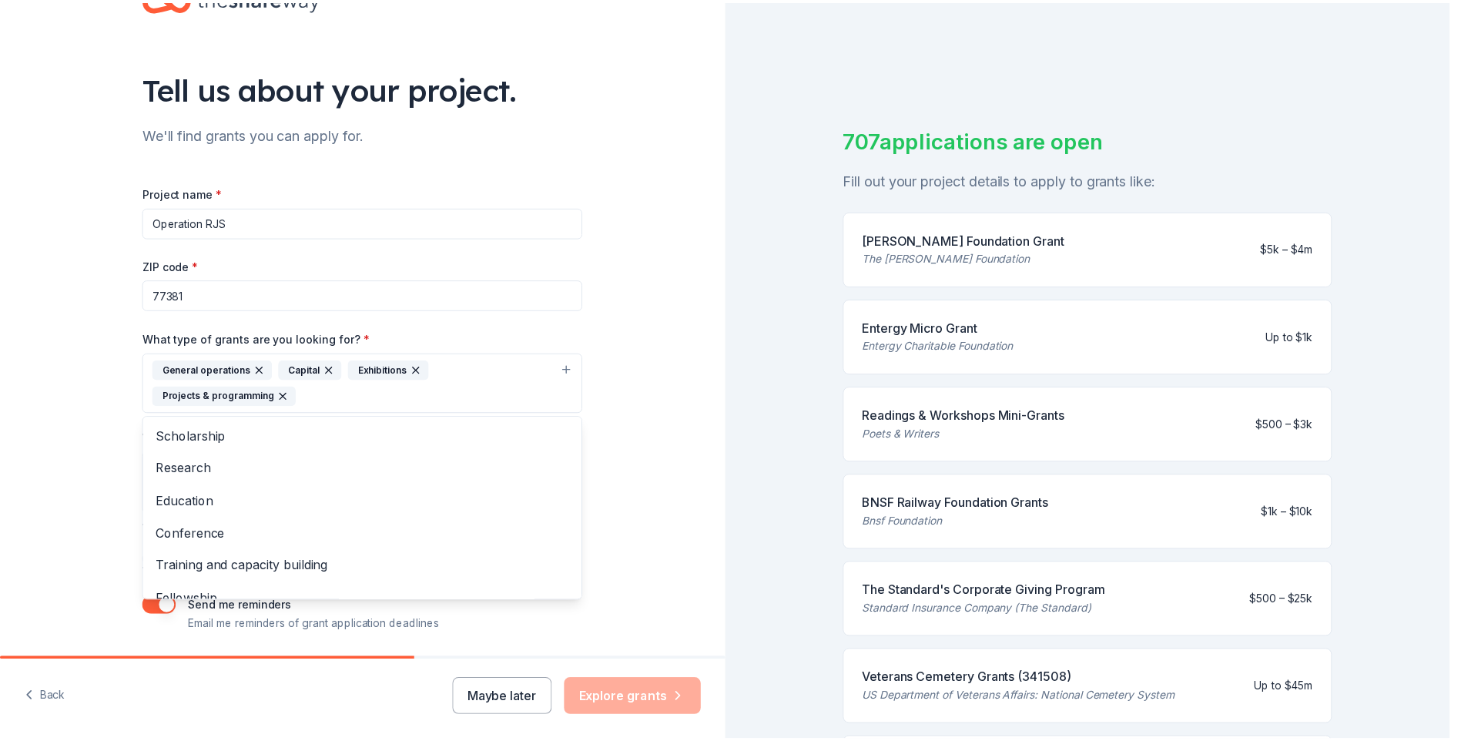
scroll to position [80, 0]
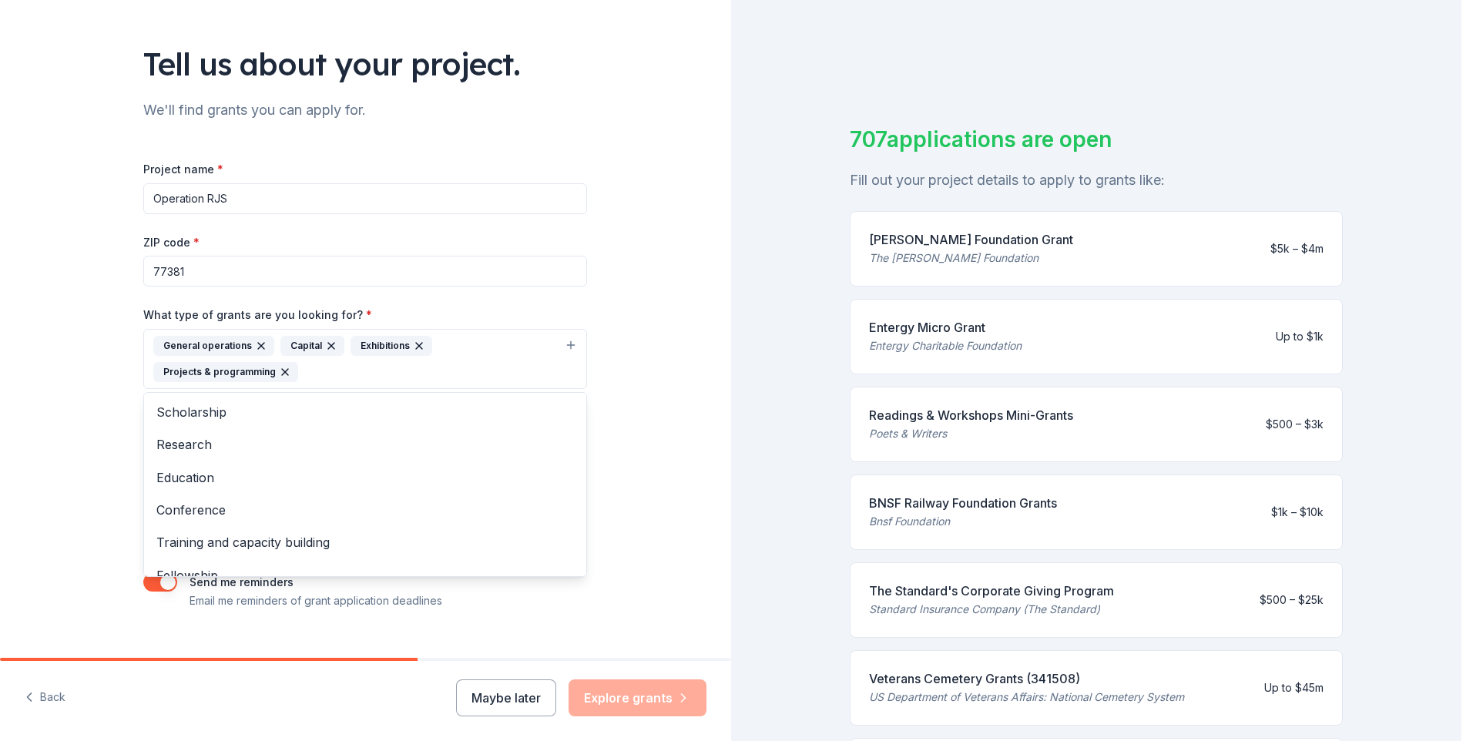
click at [639, 391] on div "Tell us about your project. We'll find grants you can apply for. Project name *…" at bounding box center [365, 302] width 731 height 764
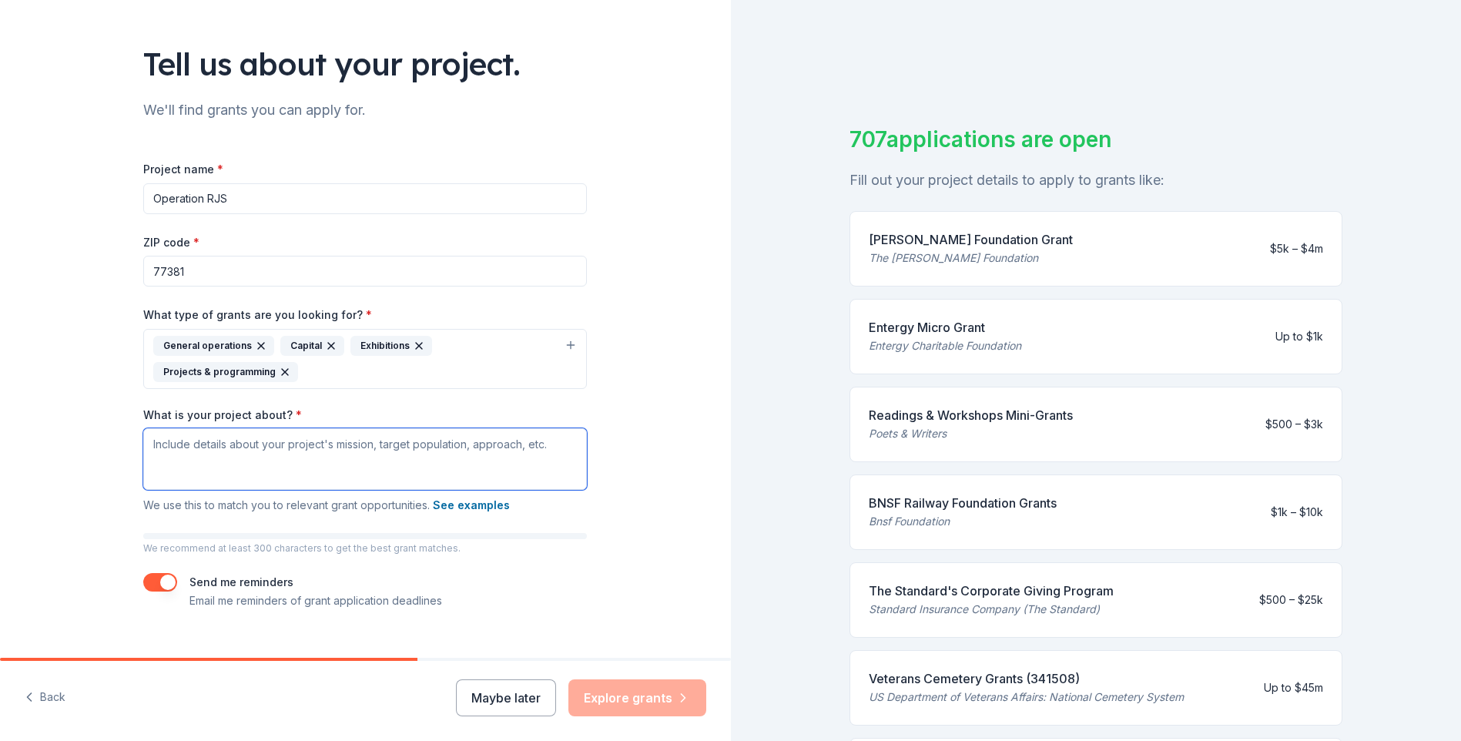
click at [283, 462] on textarea "What is your project about? *" at bounding box center [365, 459] width 444 height 62
paste textarea "Loremipsu D.S.A., consect ad Elit 1086 se d eiusmodt I.U. Labo etdolor ma aliqu…"
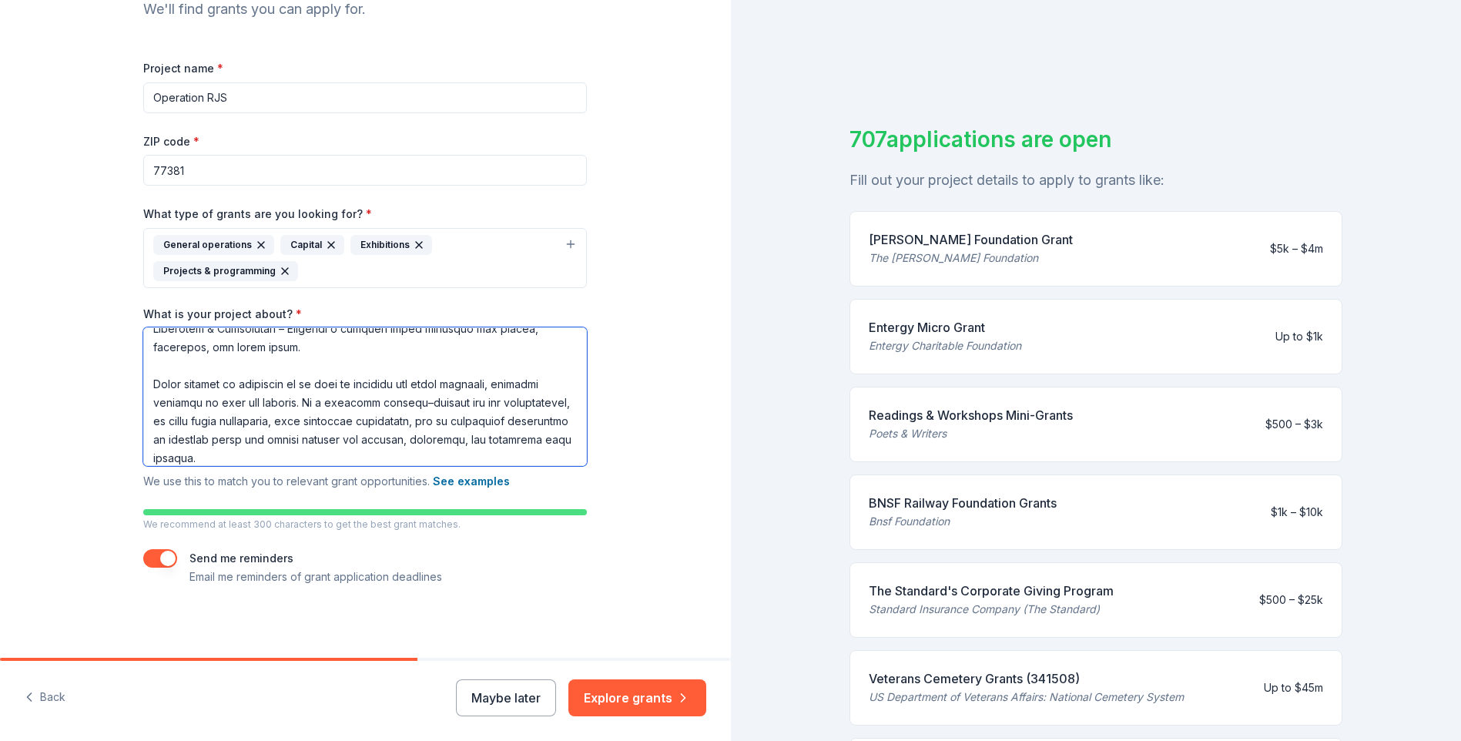
scroll to position [183, 0]
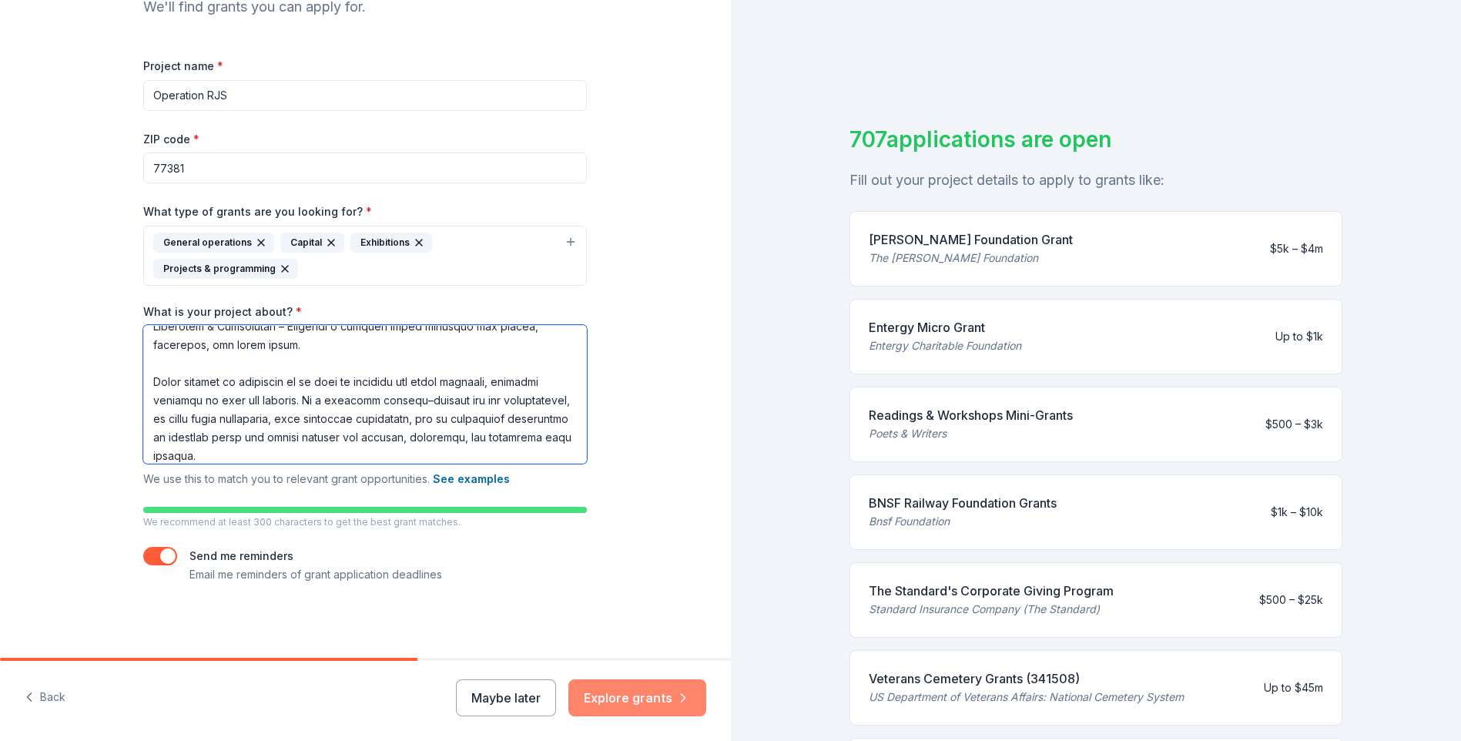
type textarea "Loremipsu D.S.A., consect ad Elit 1086 se d eiusmodt I.U. Labo etdolor ma aliqu…"
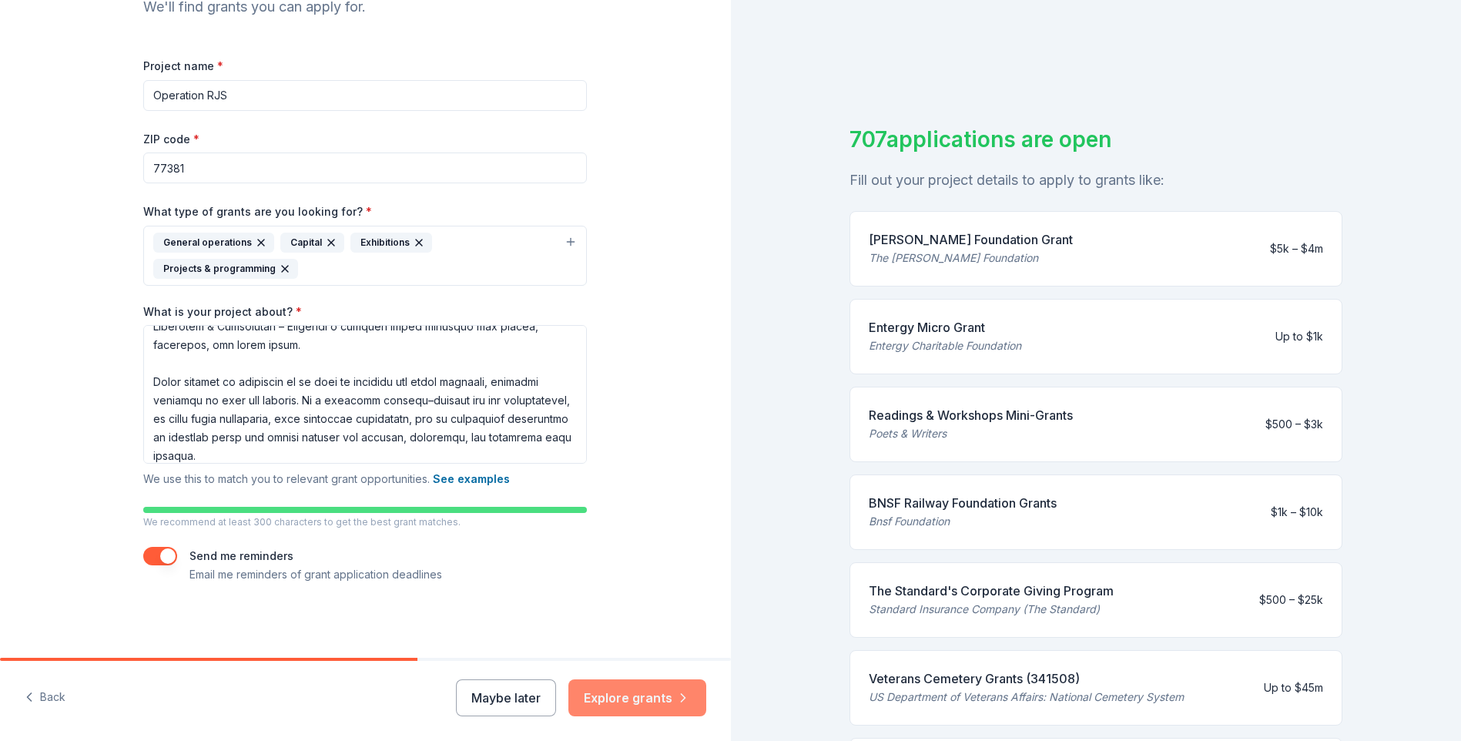
click at [645, 700] on button "Explore grants" at bounding box center [637, 697] width 138 height 37
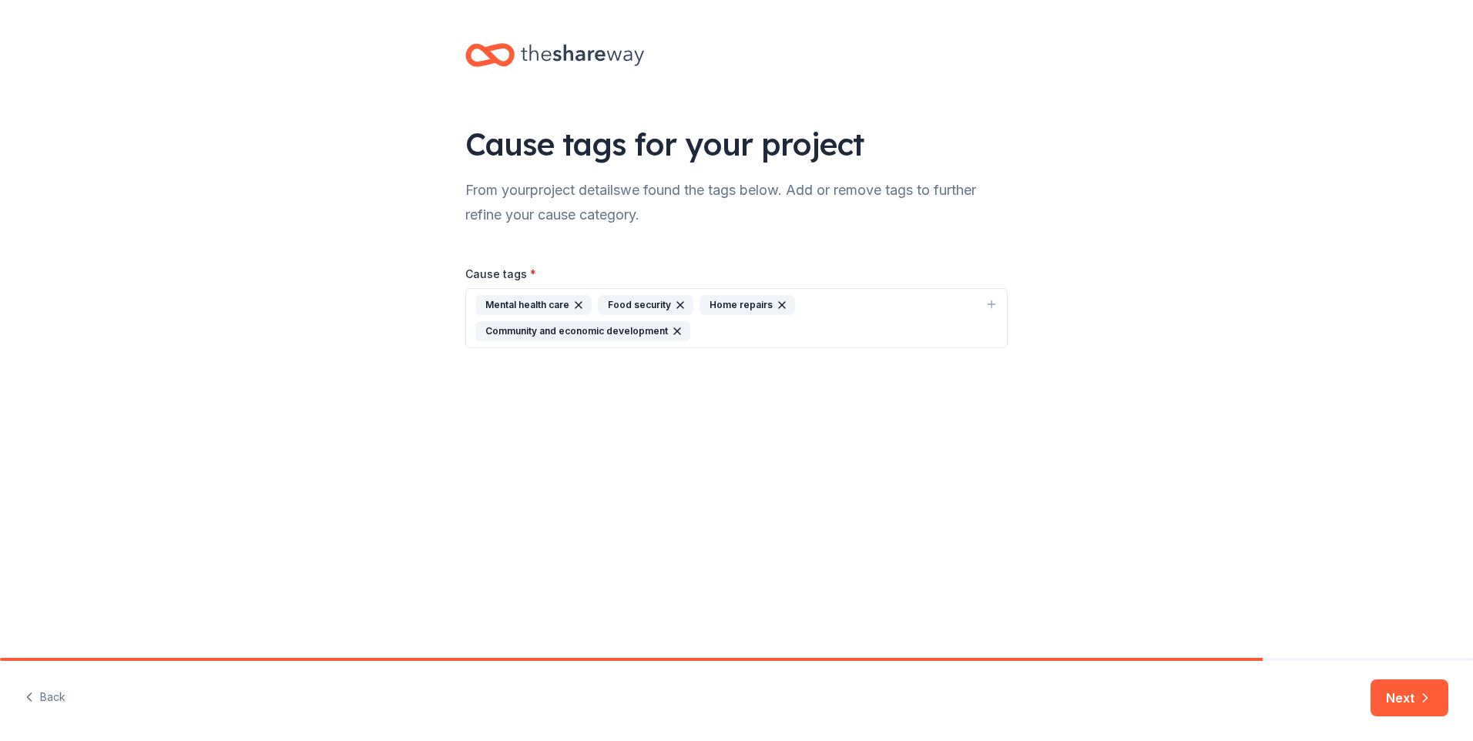
click at [758, 334] on div "Mental health care Food security Home repairs Community and economic development" at bounding box center [727, 318] width 504 height 46
click at [560, 439] on div "Military veterans" at bounding box center [538, 439] width 109 height 20
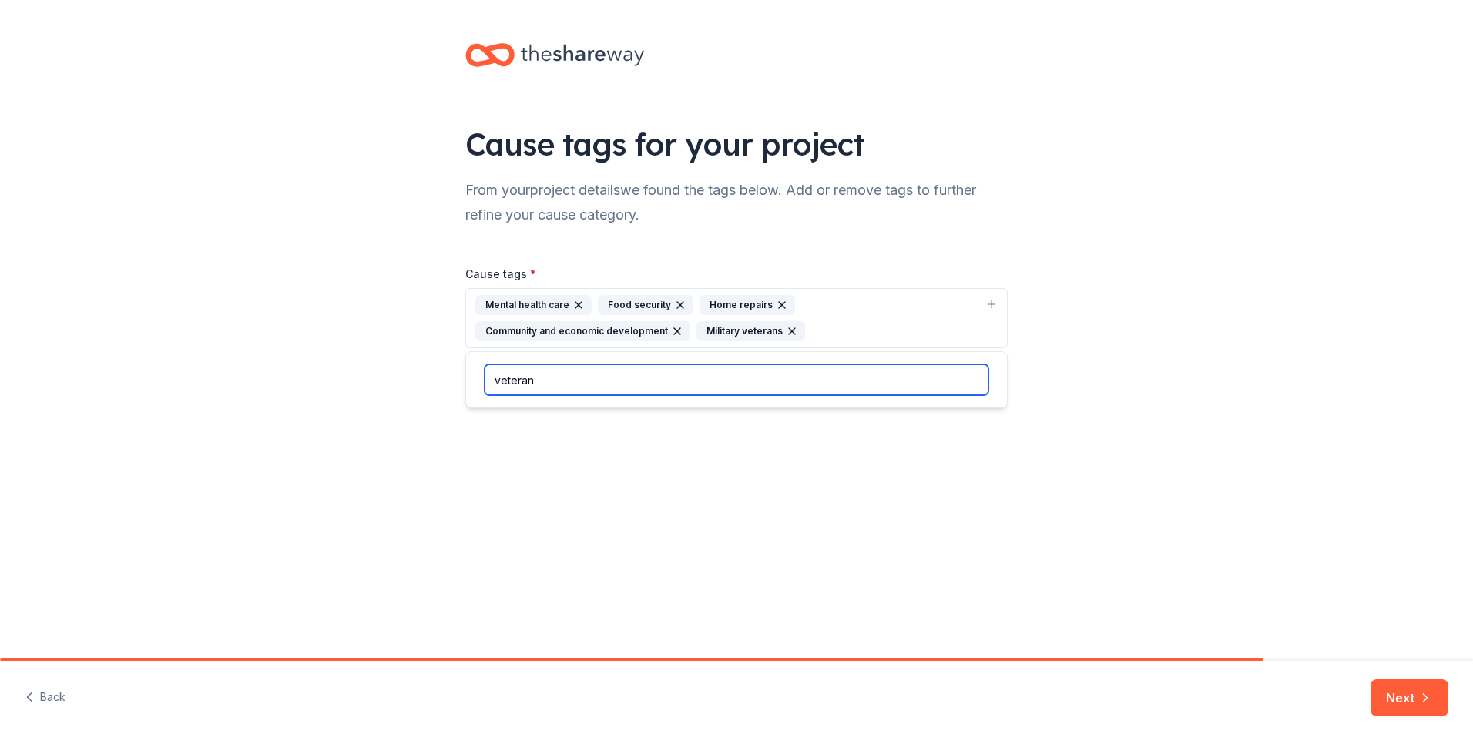
click at [686, 384] on input "veteran" at bounding box center [736, 379] width 504 height 31
type input "v"
type input "disabled veterans"
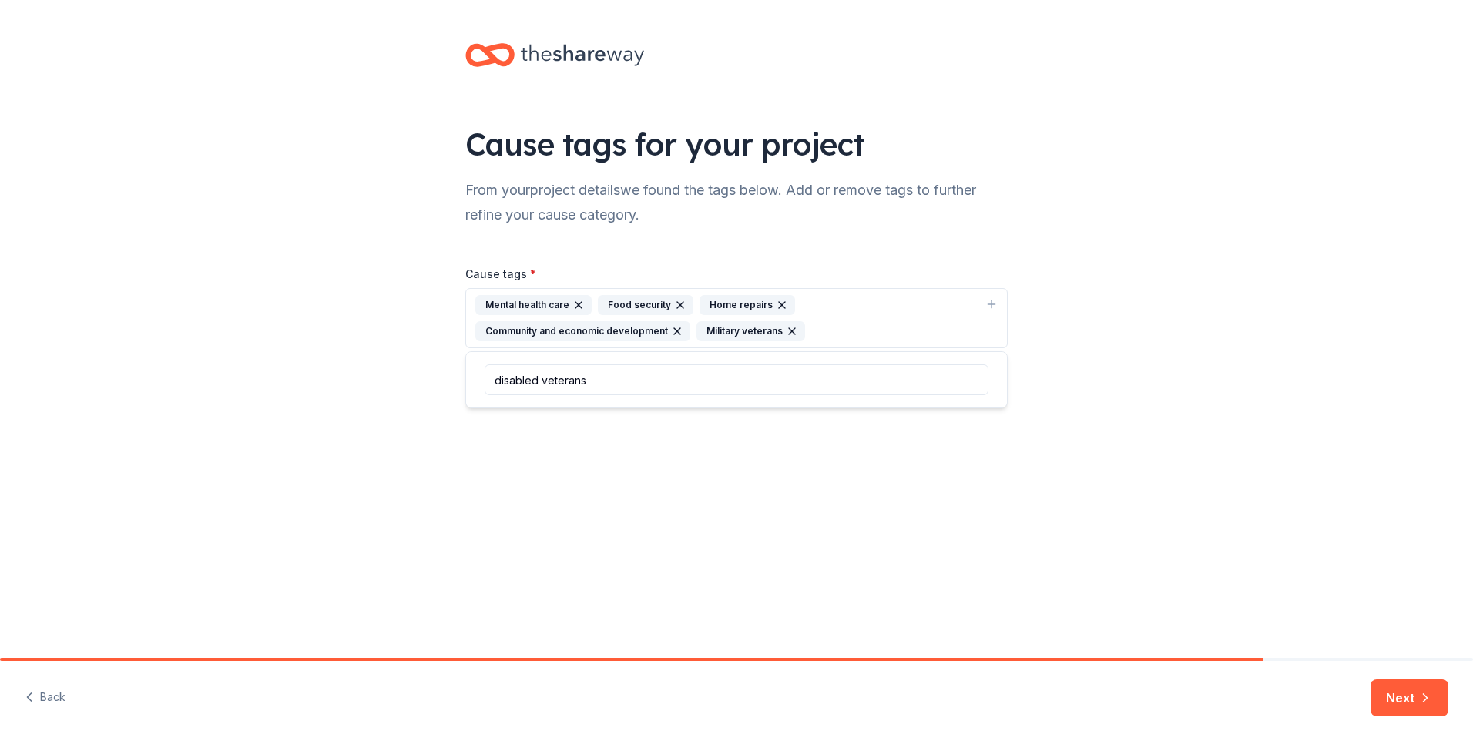
click at [653, 457] on div "Cause tags for your project From your project details we found the tags below. …" at bounding box center [736, 329] width 1473 height 658
click at [830, 333] on div "Mental health care Food security Home repairs Community and economic developmen…" at bounding box center [727, 318] width 504 height 46
click at [893, 449] on div "Cause tags for your project From your project details we found the tags below. …" at bounding box center [736, 329] width 1473 height 658
click at [848, 313] on div "Mental health care Food security Home repairs Community and economic developmen…" at bounding box center [727, 318] width 504 height 46
type input "p"
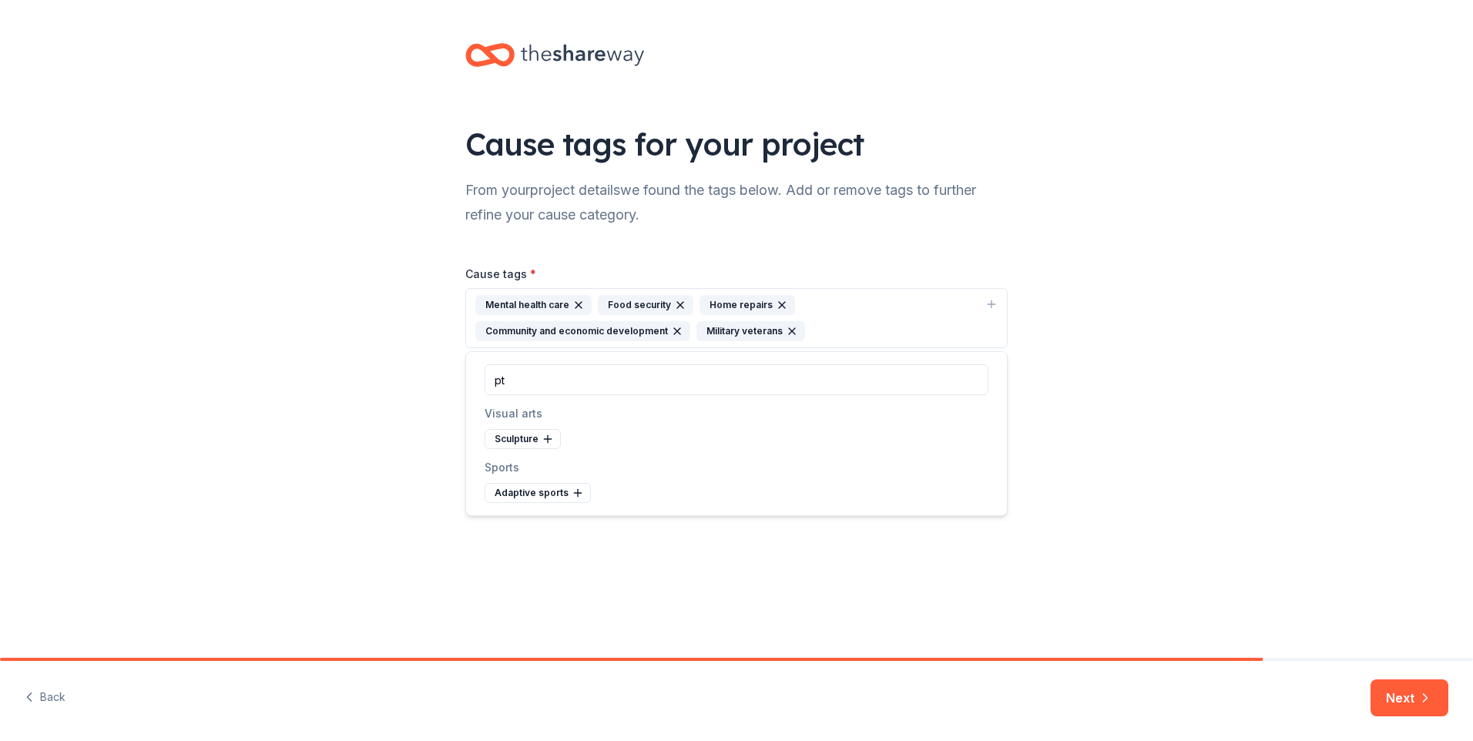
type input "p"
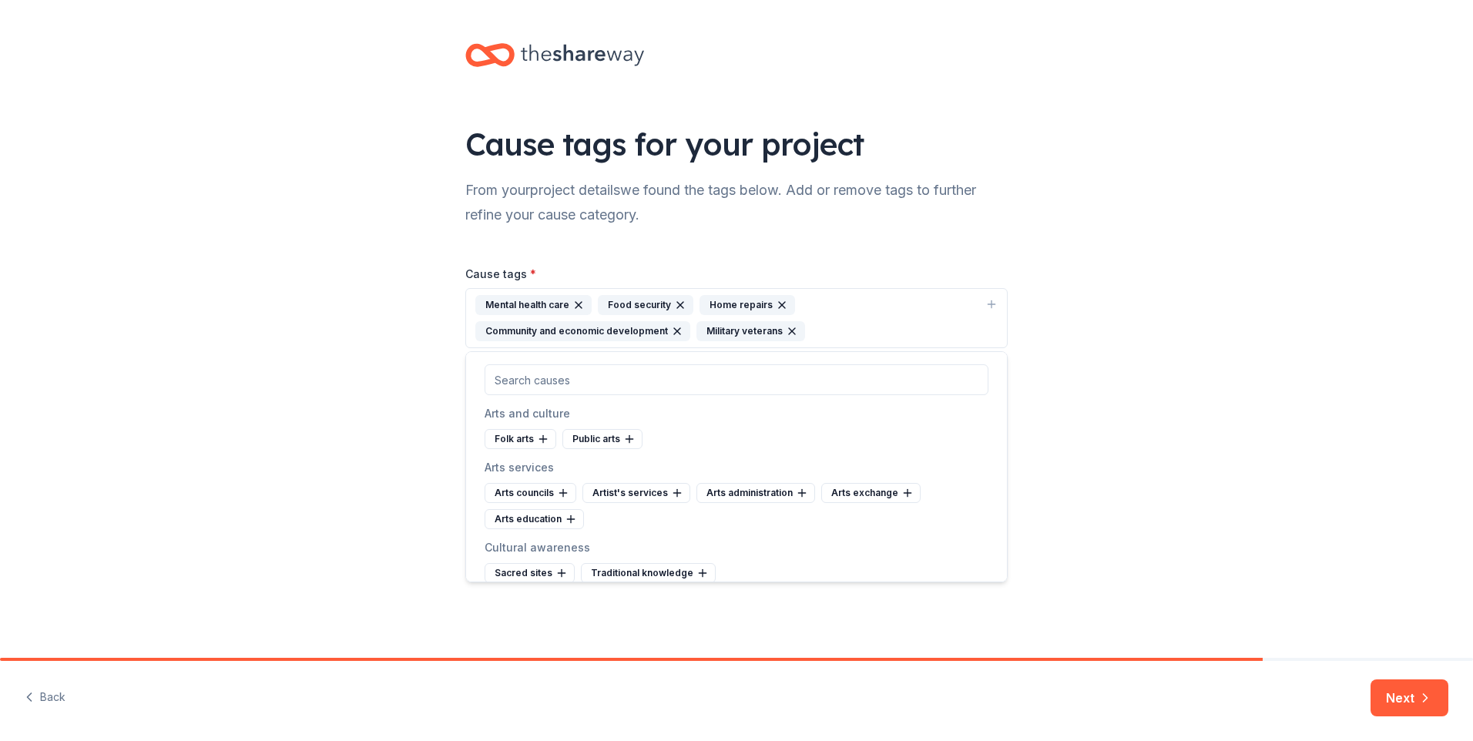
click at [1211, 463] on div "Cause tags for your project From your project details we found the tags below. …" at bounding box center [736, 329] width 1473 height 658
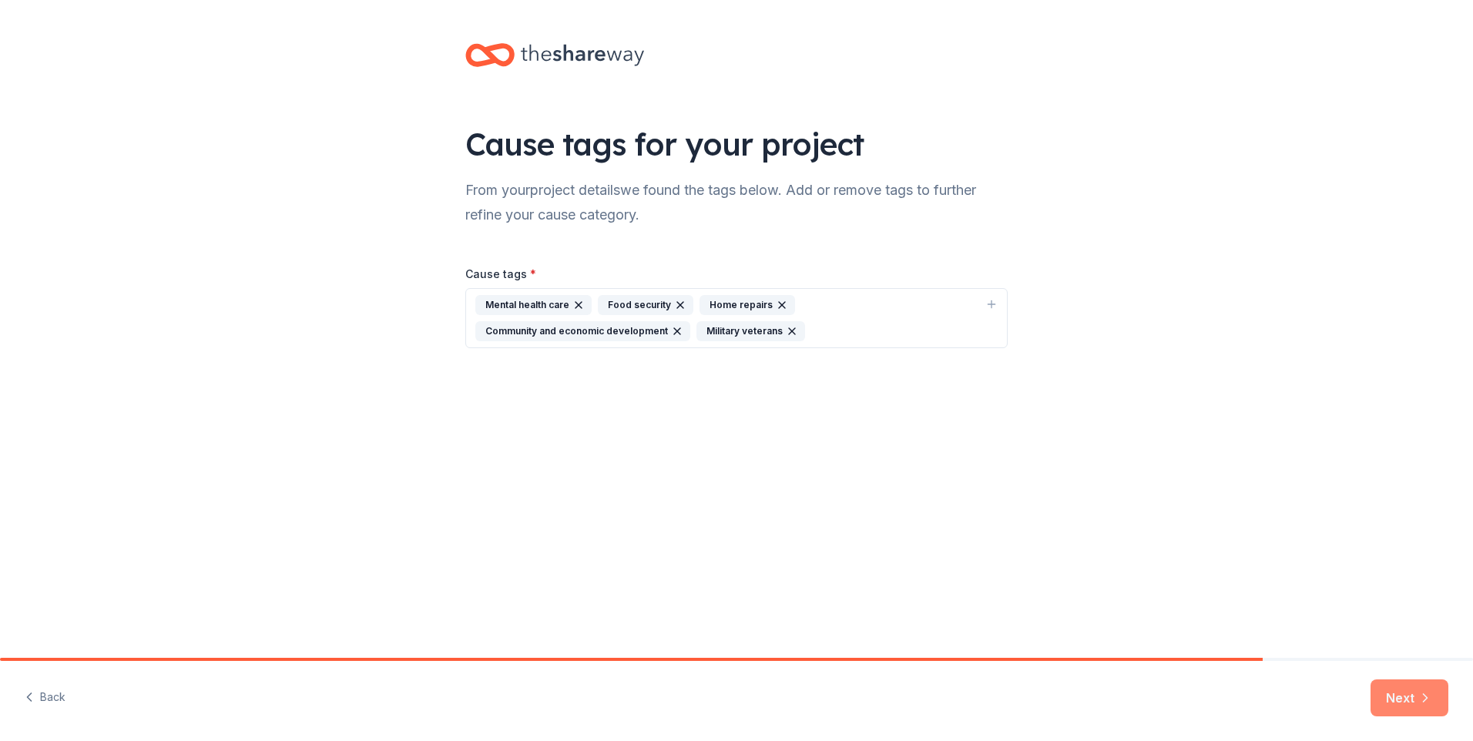
click at [1397, 701] on button "Next" at bounding box center [1409, 697] width 78 height 37
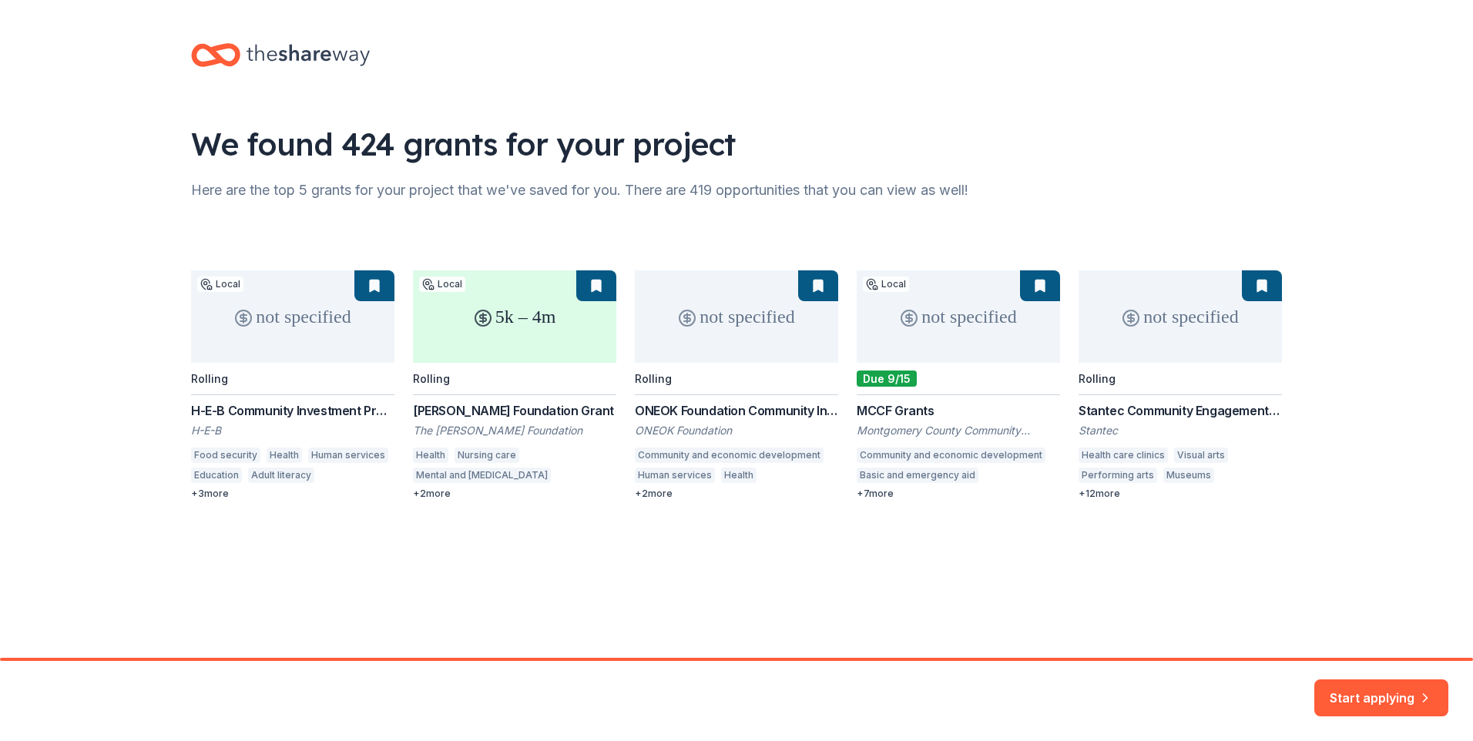
click at [307, 310] on div "not specified Local Rolling H-E-B Community Investment Program H-E-B Food secur…" at bounding box center [736, 385] width 1091 height 230
click at [1326, 691] on button "Start applying" at bounding box center [1381, 688] width 134 height 37
click at [500, 338] on div "not specified Local Rolling H-E-B Community Investment Program H-E-B Food secur…" at bounding box center [736, 385] width 1091 height 230
click at [479, 427] on div "not specified Local Rolling H-E-B Community Investment Program H-E-B Food secur…" at bounding box center [736, 385] width 1091 height 230
click at [494, 402] on div "not specified Local Rolling H-E-B Community Investment Program H-E-B Food secur…" at bounding box center [736, 385] width 1091 height 230
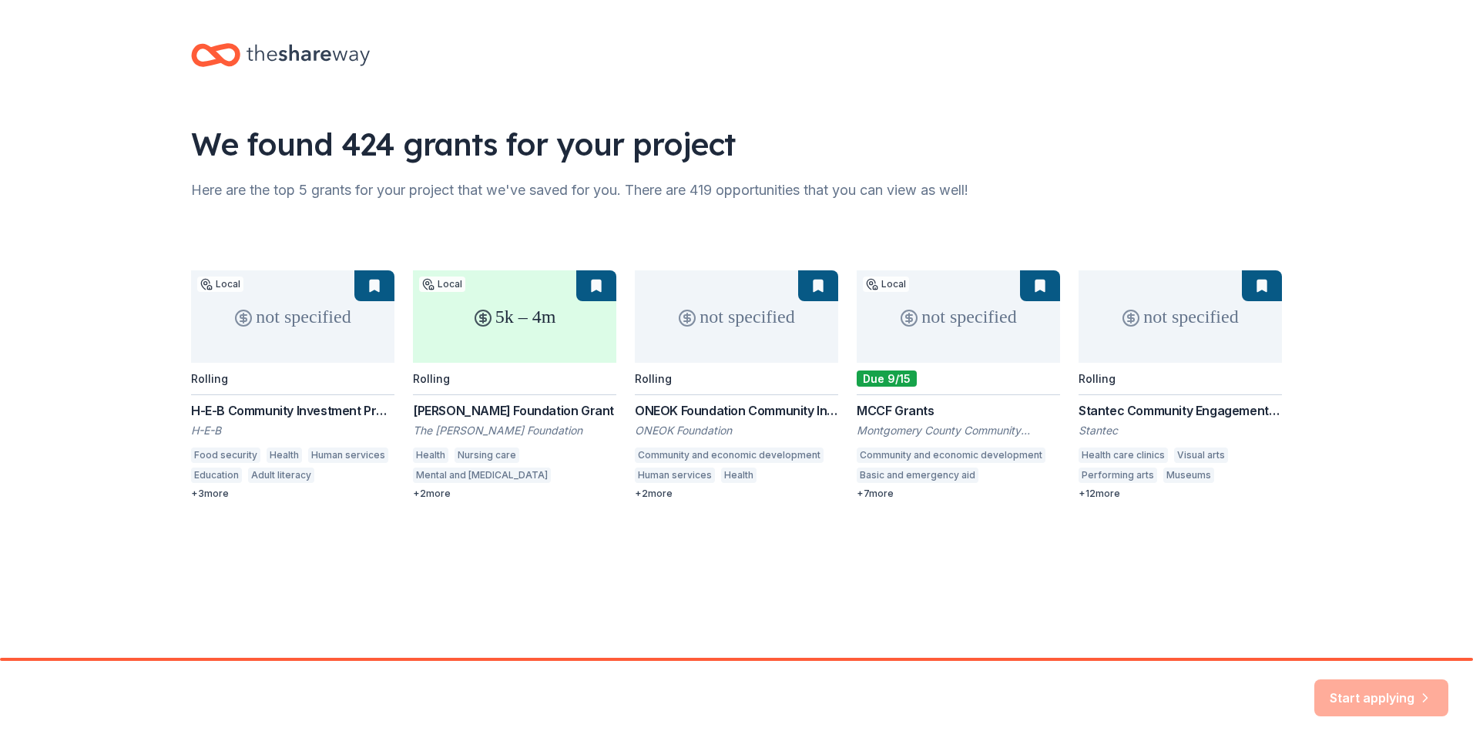
click at [436, 500] on div "We found 424 grants for your project Here are the top 5 grants for your project…" at bounding box center [736, 287] width 1140 height 574
click at [436, 497] on div "not specified Local Rolling H-E-B Community Investment Program H-E-B Food secur…" at bounding box center [736, 385] width 1091 height 230
drag, startPoint x: 1357, startPoint y: 693, endPoint x: 1352, endPoint y: 683, distance: 11.4
click at [1357, 692] on div "Start applying" at bounding box center [1381, 697] width 134 height 37
click at [1268, 521] on div "We found 424 grants for your project Here are the top 5 grants for your project…" at bounding box center [736, 287] width 1140 height 574
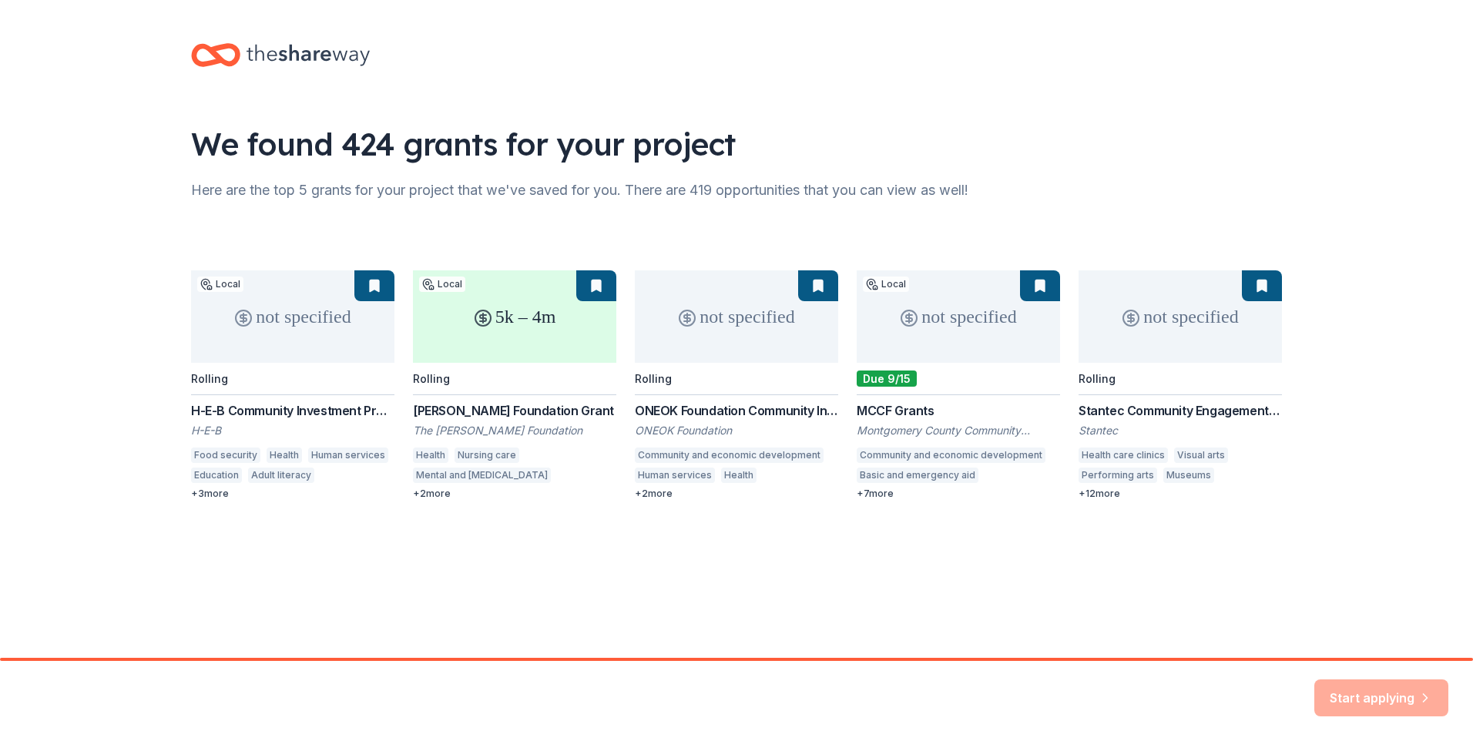
click at [749, 290] on div "not specified Local Rolling H-E-B Community Investment Program H-E-B Food secur…" at bounding box center [736, 385] width 1091 height 230
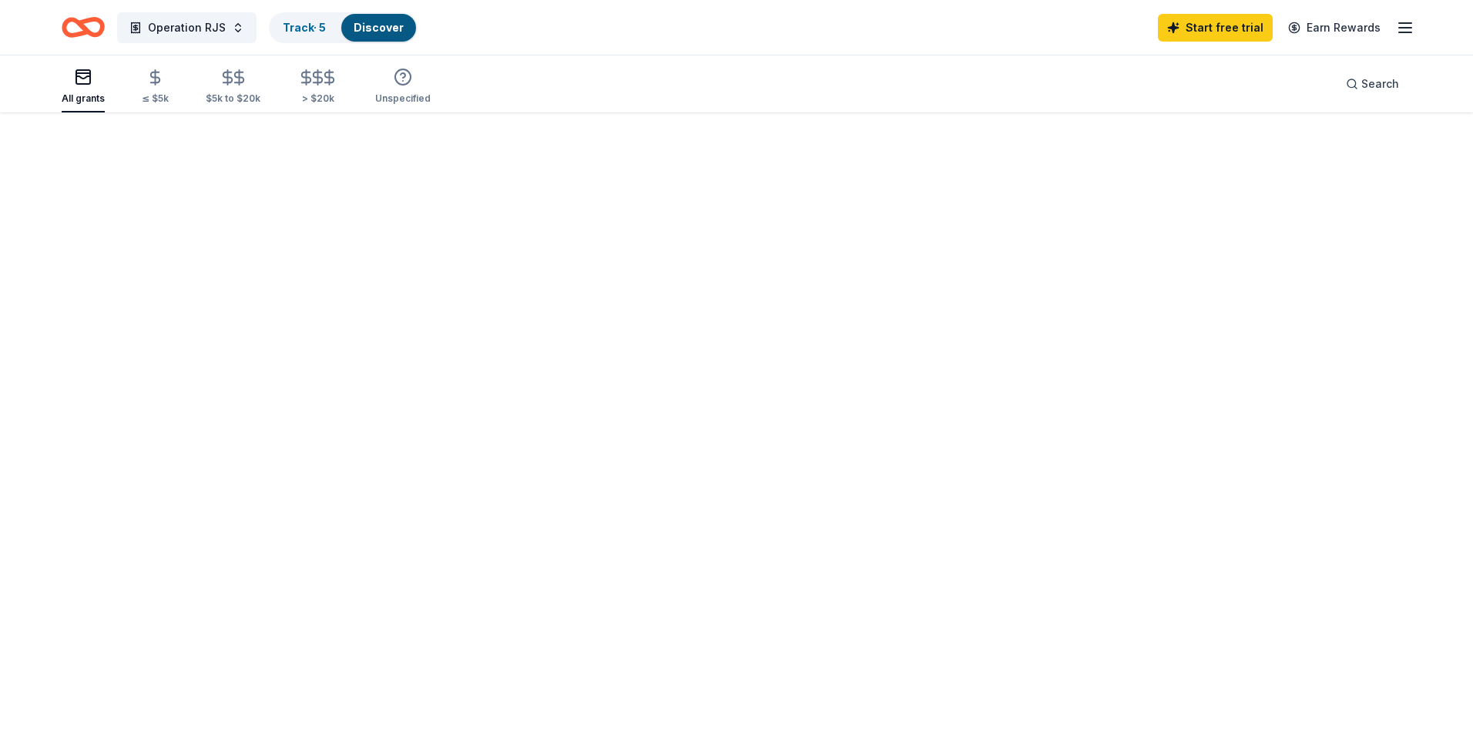
click at [721, 324] on div at bounding box center [736, 426] width 1473 height 629
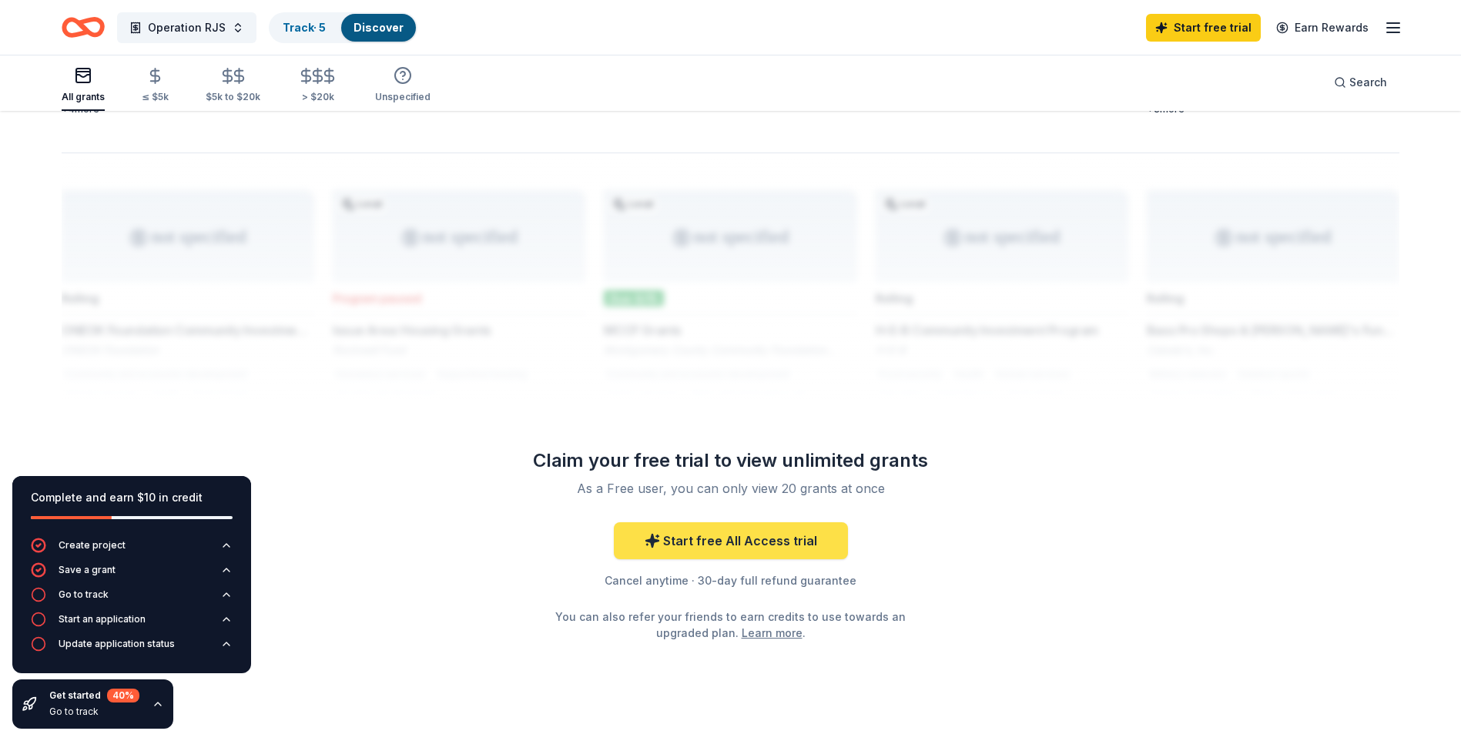
scroll to position [1200, 0]
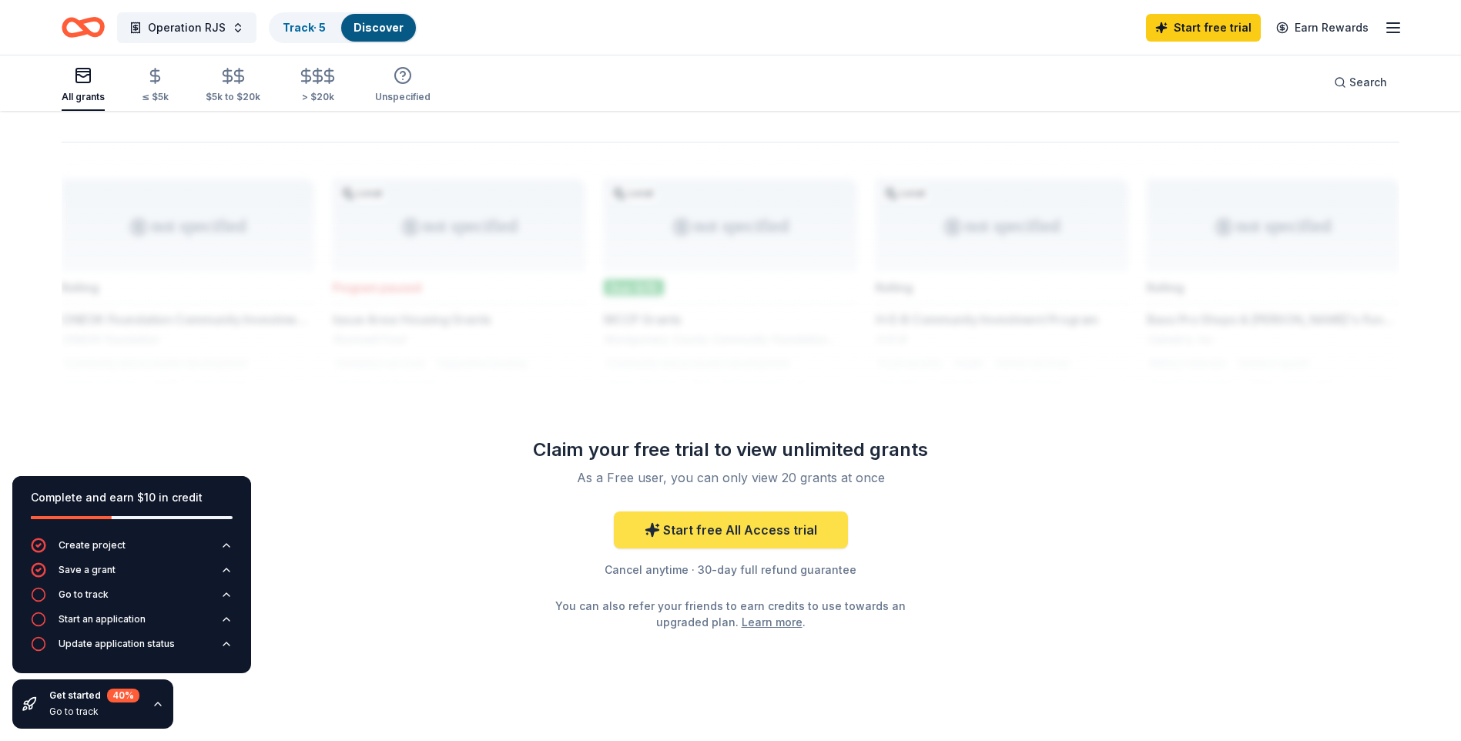
click at [744, 519] on link "Start free All Access trial" at bounding box center [731, 529] width 234 height 37
click at [725, 511] on link "Start free All Access trial" at bounding box center [731, 529] width 234 height 37
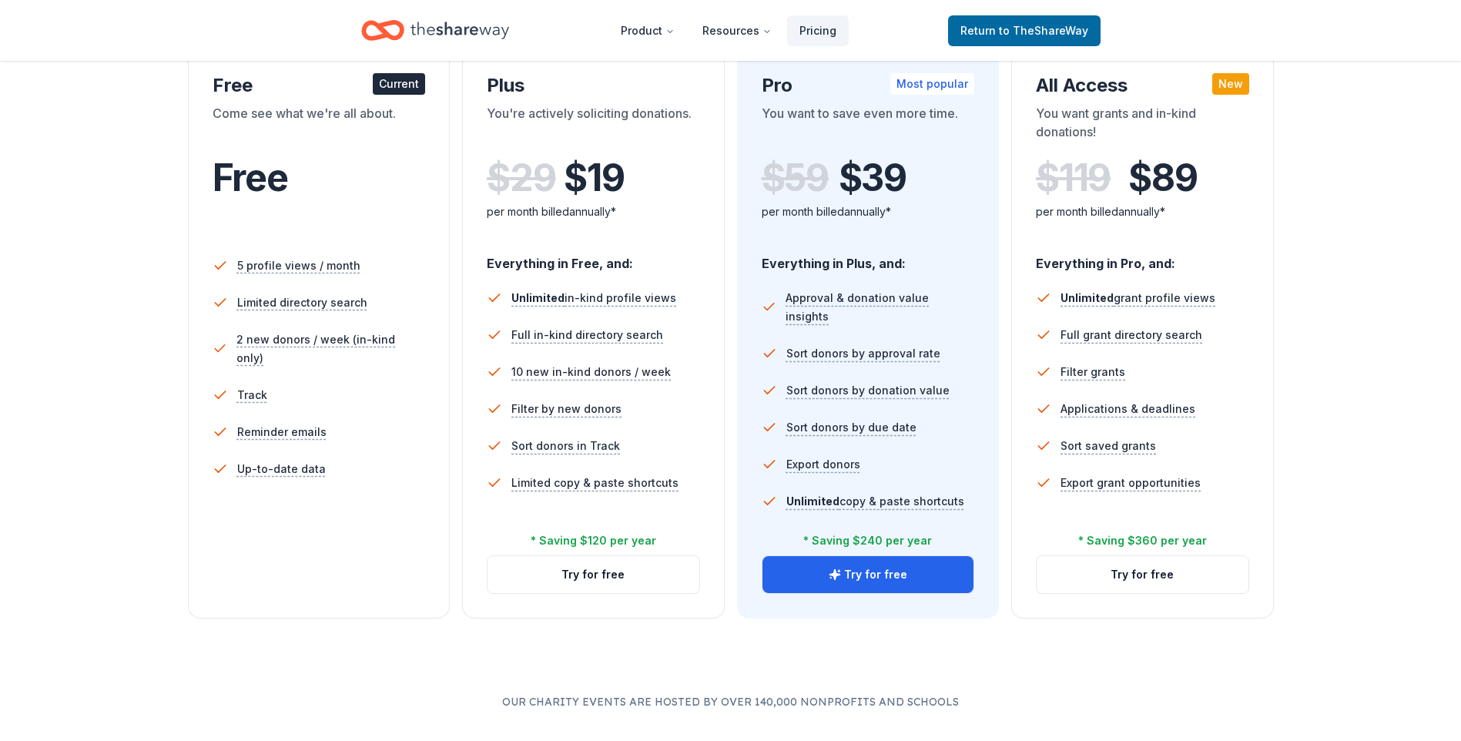
scroll to position [308, 0]
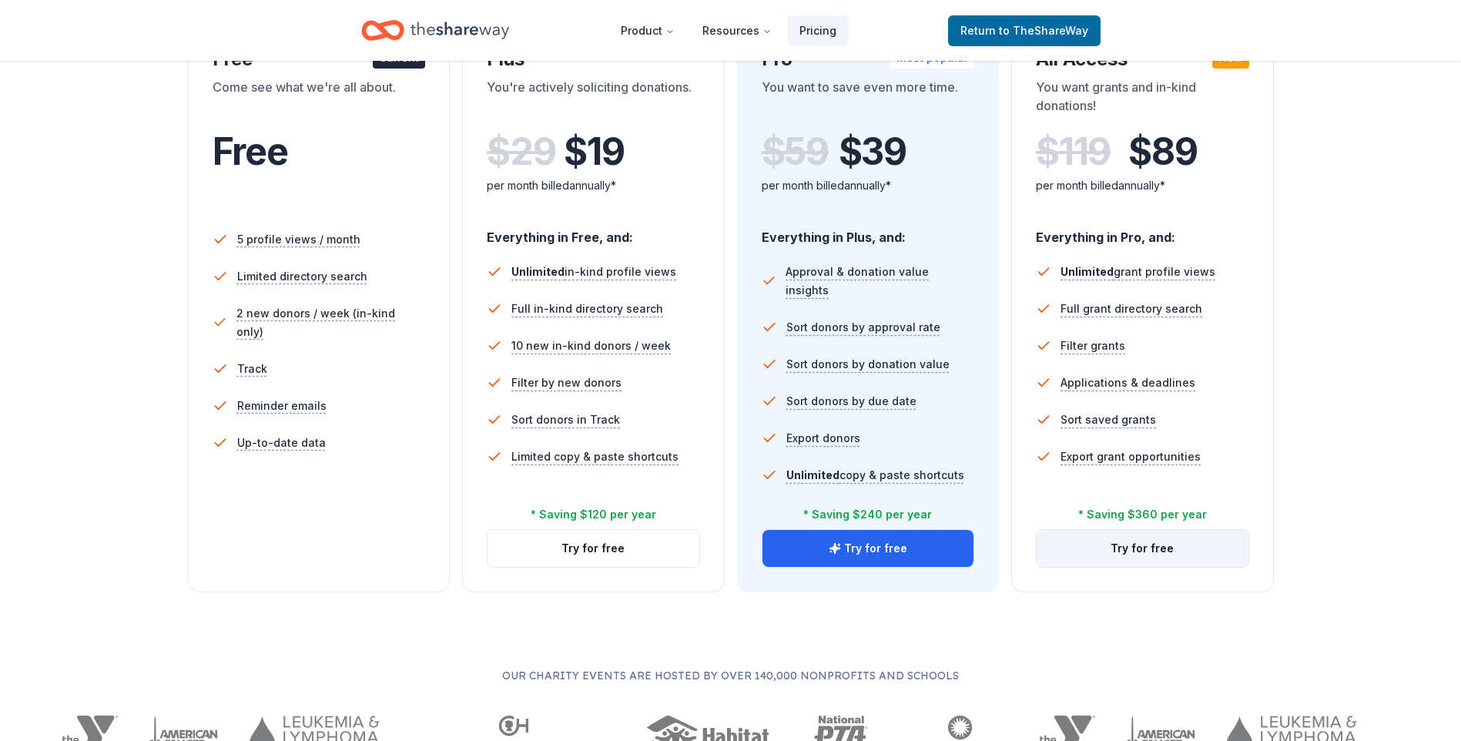
click at [1107, 541] on button "Try for free" at bounding box center [1143, 548] width 212 height 37
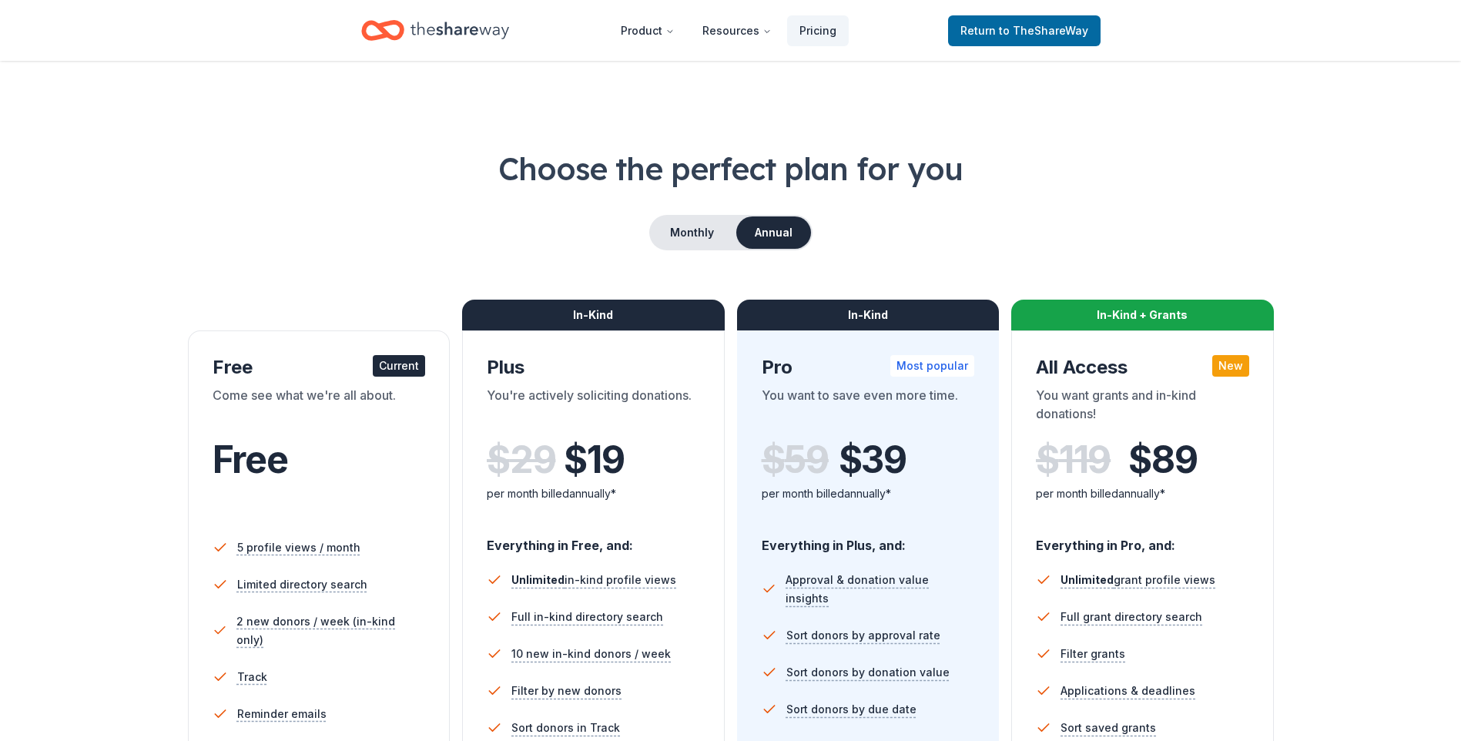
scroll to position [308, 0]
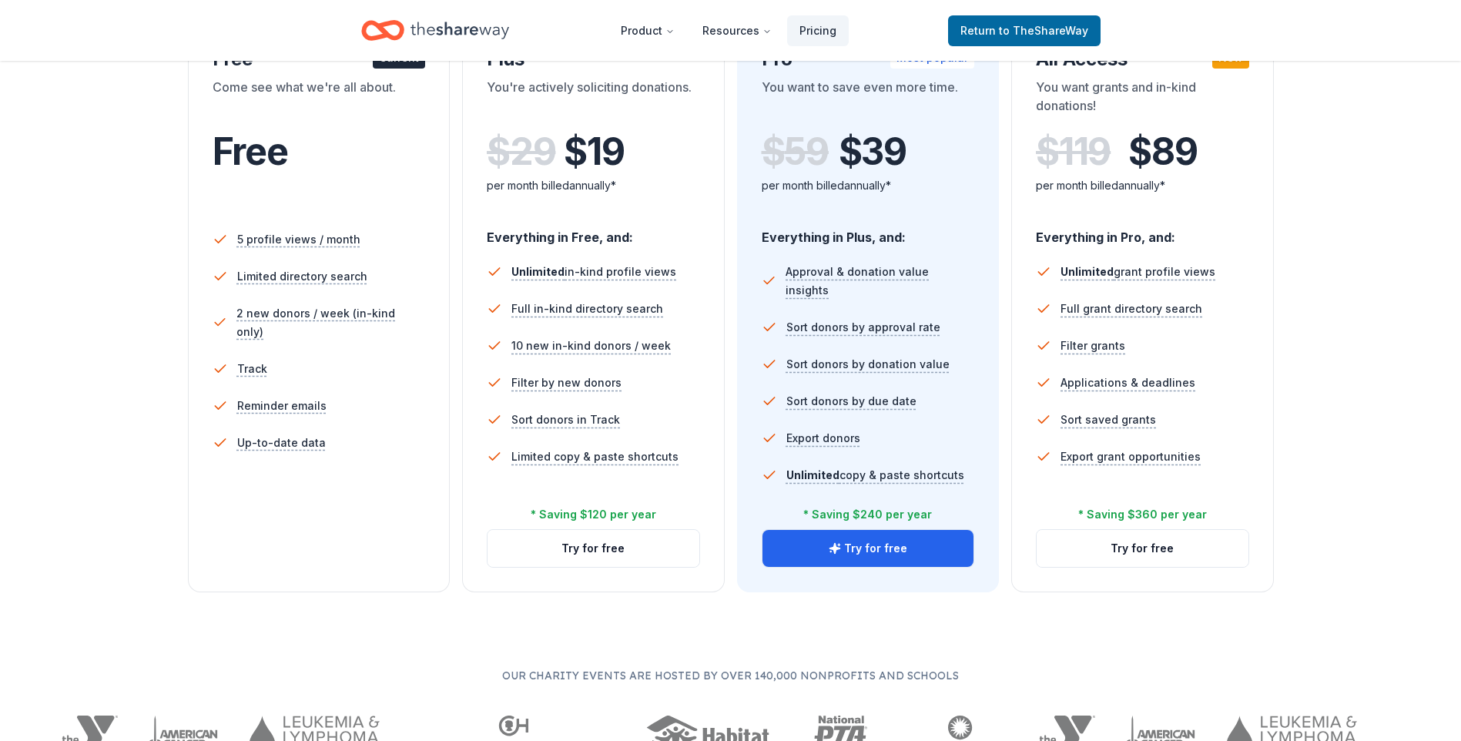
click at [324, 126] on div "Free" at bounding box center [319, 168] width 213 height 94
click at [833, 546] on icon "button" at bounding box center [835, 548] width 12 height 12
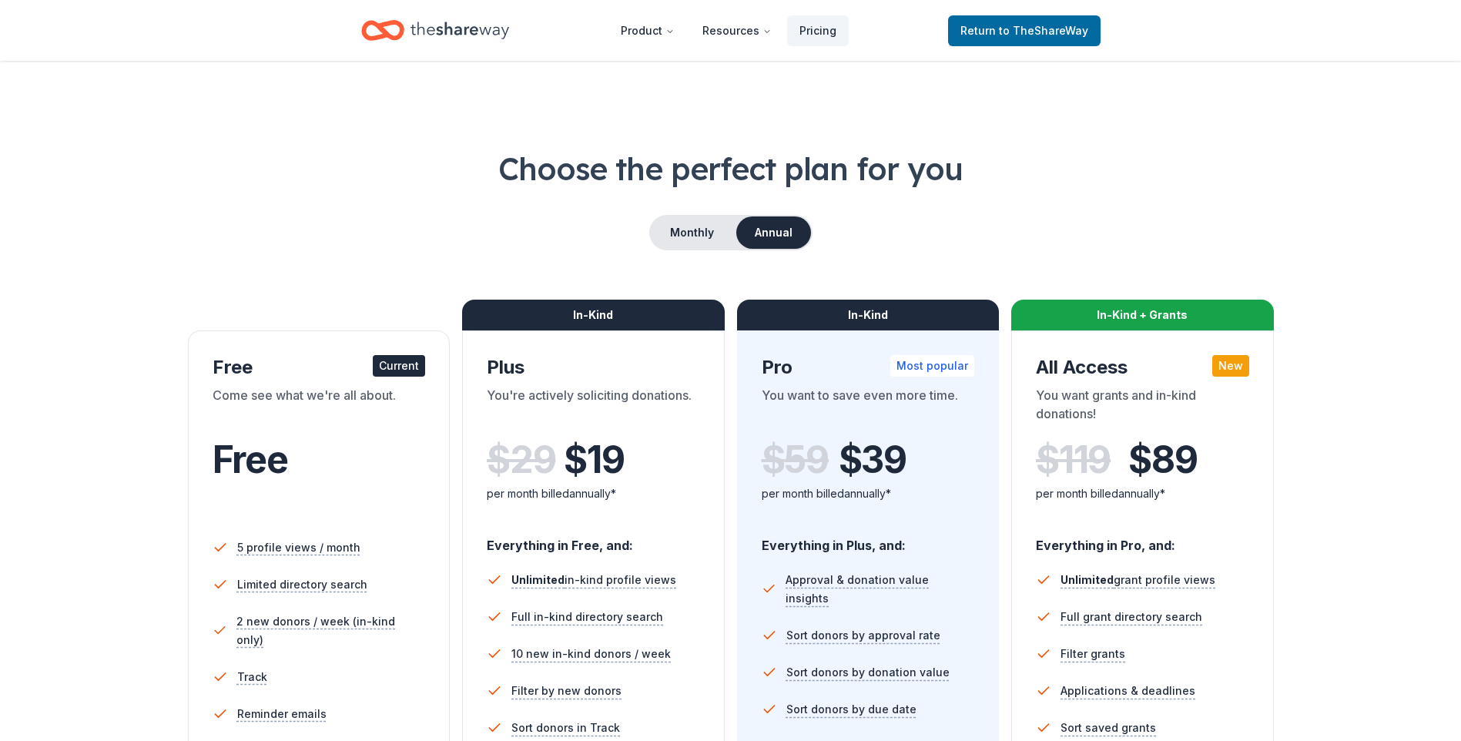
scroll to position [308, 0]
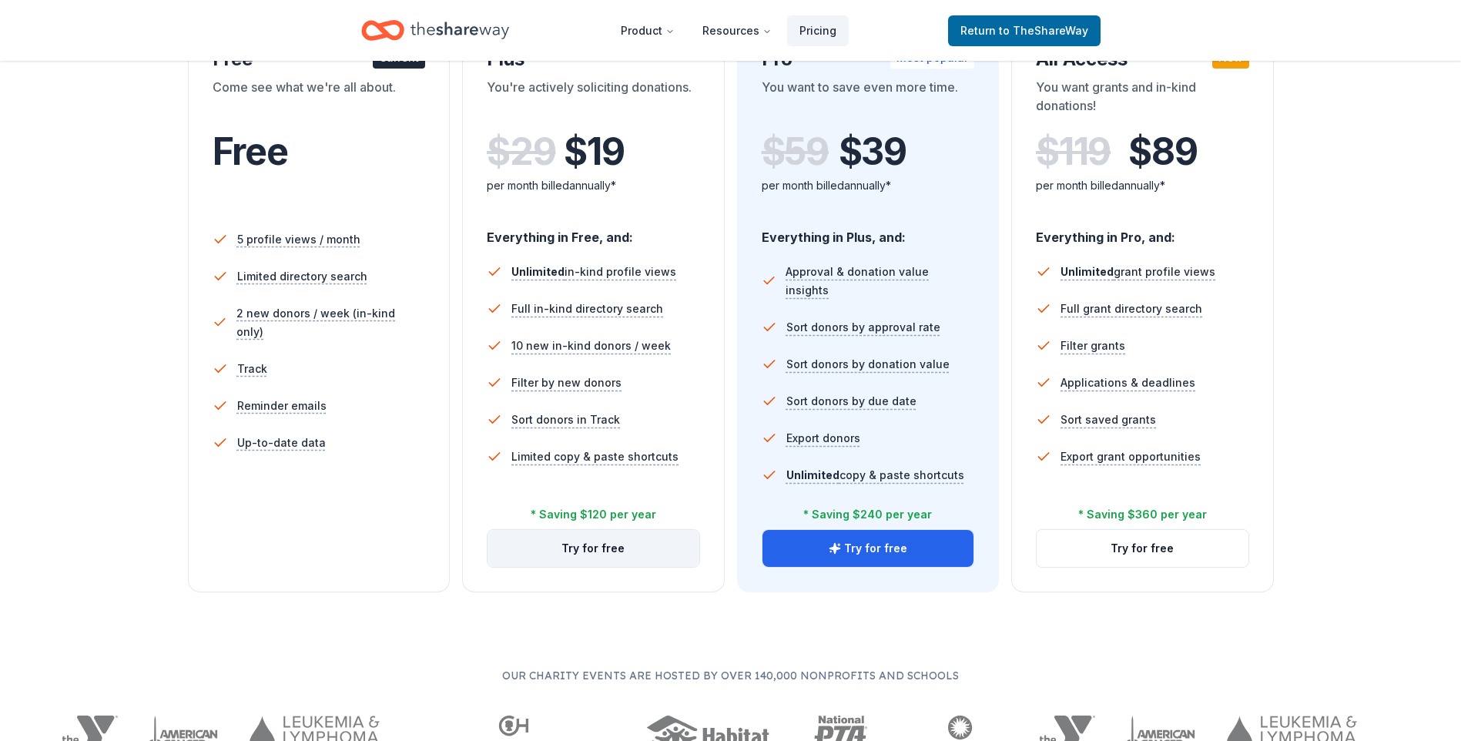
click at [586, 545] on button "Try for free" at bounding box center [594, 548] width 212 height 37
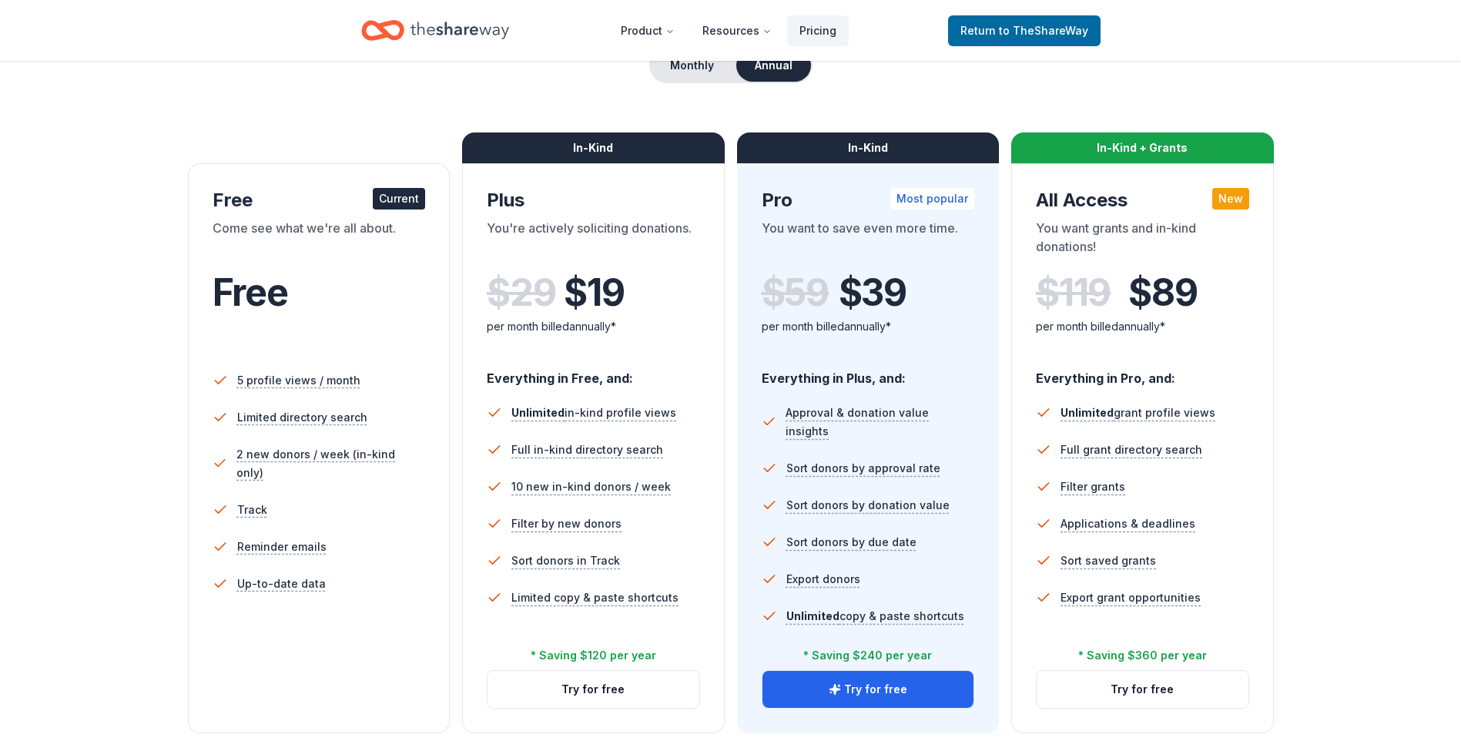
scroll to position [154, 0]
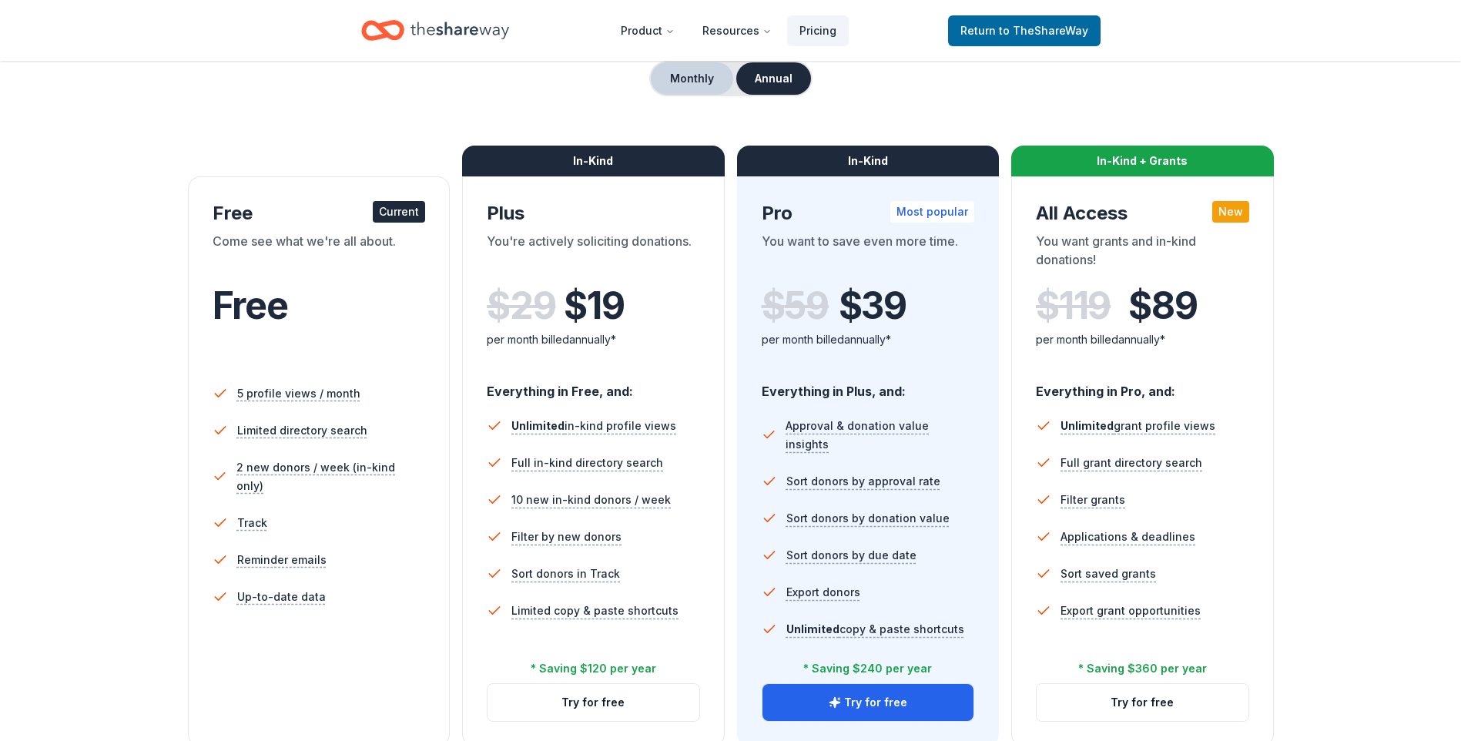
click at [697, 74] on button "Monthly" at bounding box center [692, 78] width 82 height 32
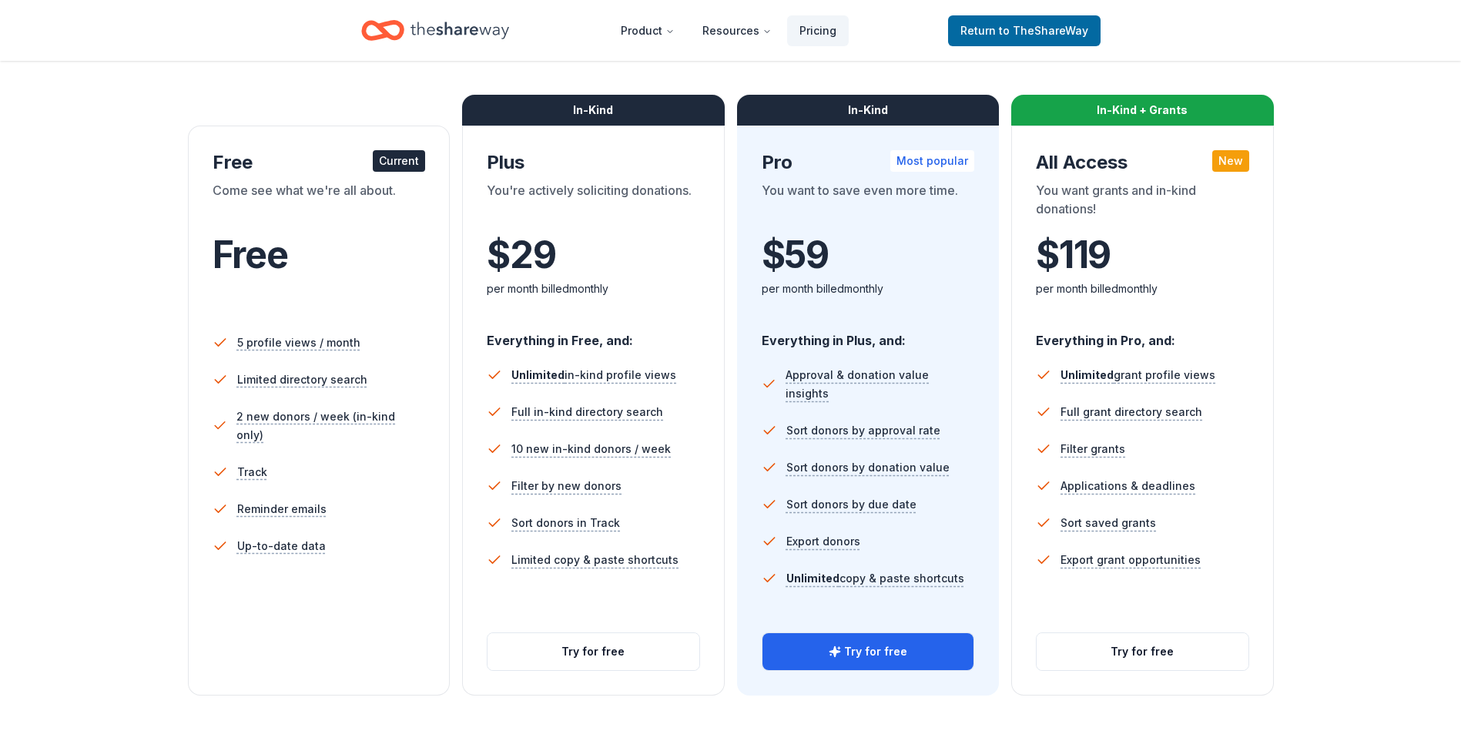
scroll to position [231, 0]
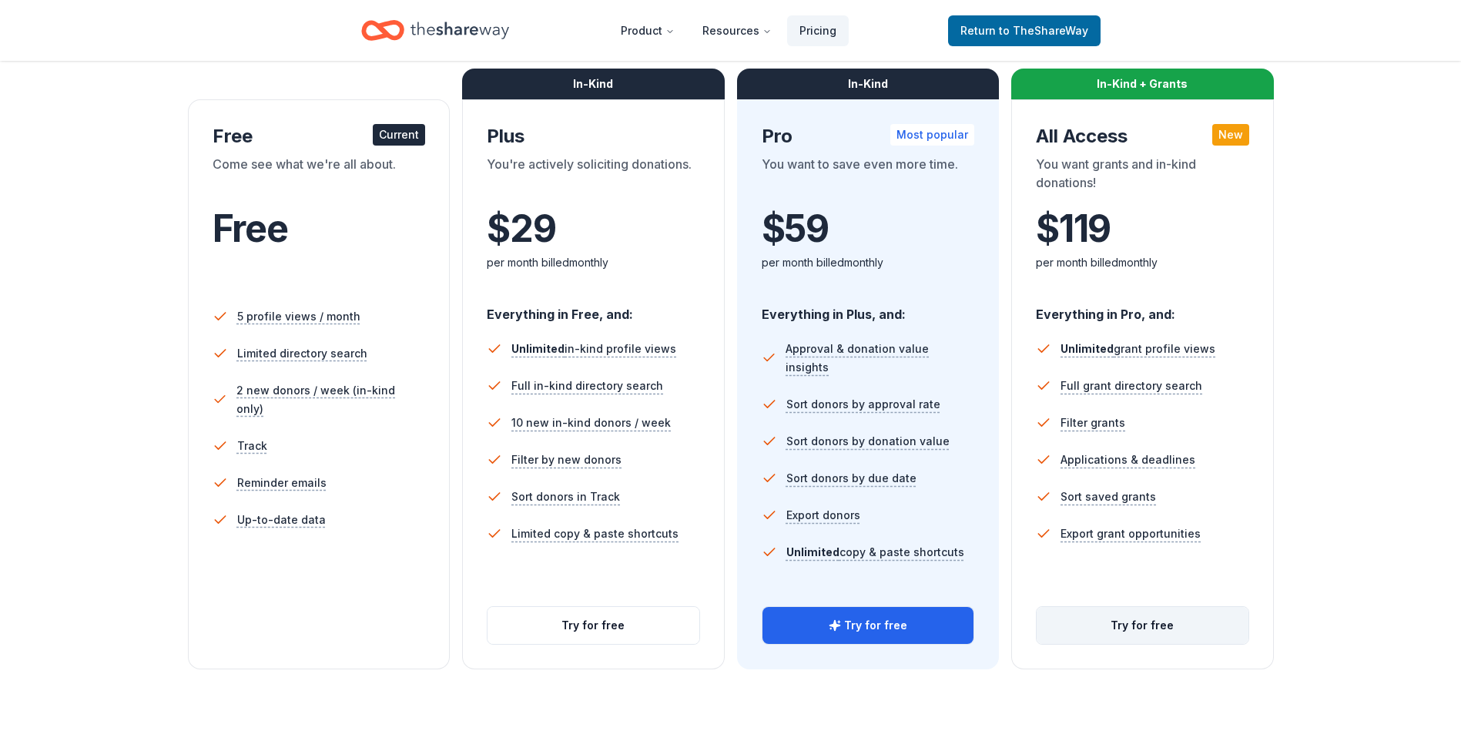
click at [1155, 619] on button "Try for free" at bounding box center [1143, 625] width 212 height 37
